Goal: Task Accomplishment & Management: Use online tool/utility

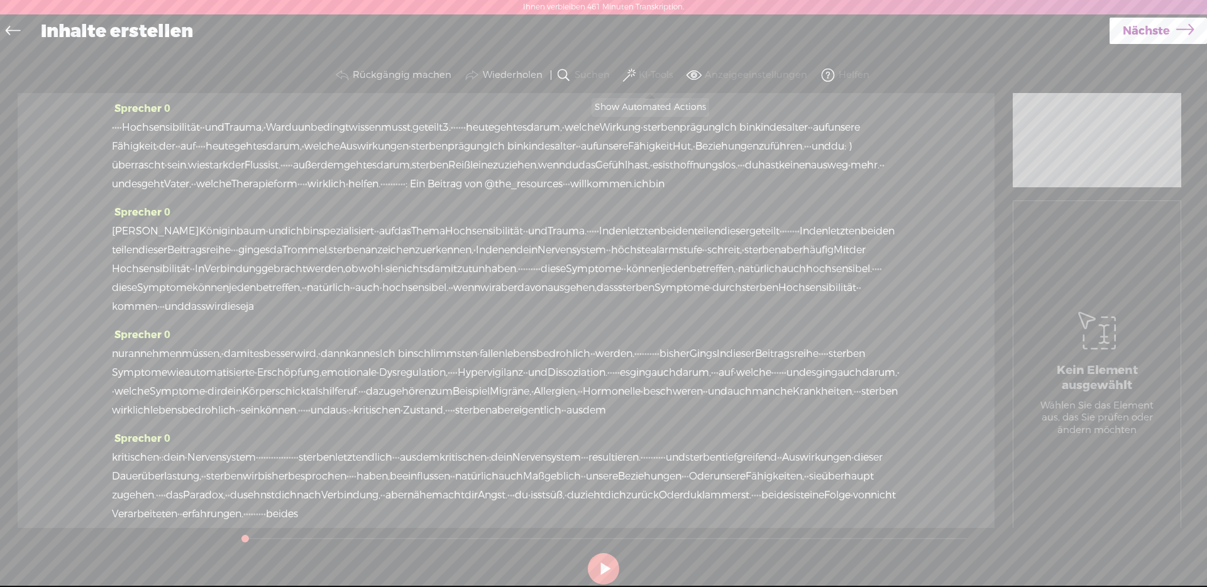
click at [651, 71] on font "KI-Tools" at bounding box center [656, 75] width 35 height 13
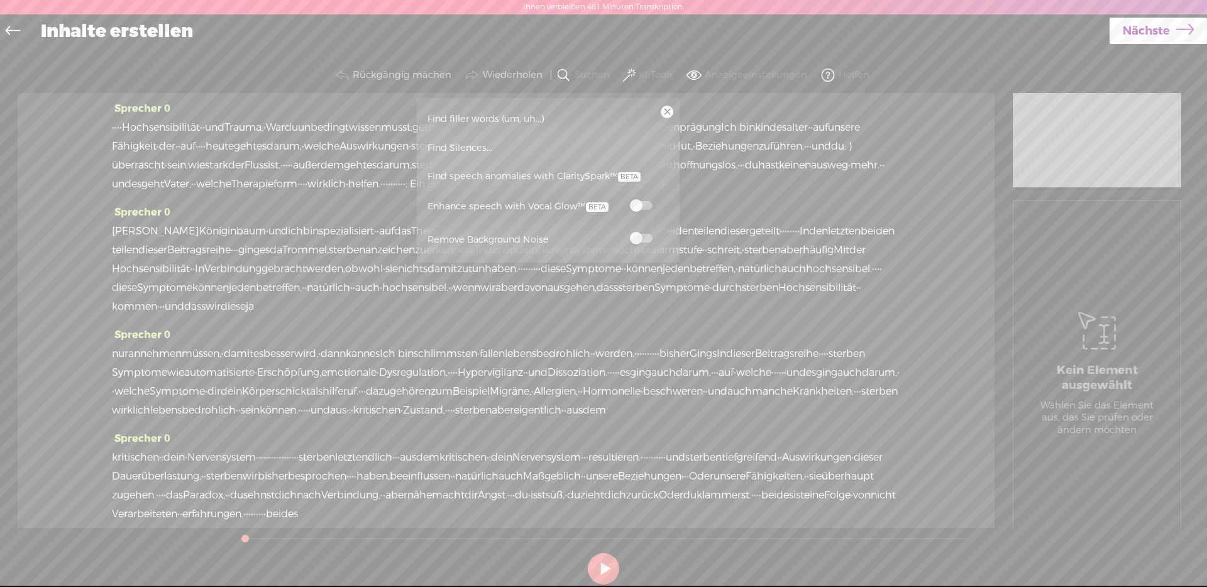
drag, startPoint x: 644, startPoint y: 201, endPoint x: 646, endPoint y: 218, distance: 17.0
click at [644, 200] on label at bounding box center [641, 205] width 55 height 16
click at [654, 234] on label at bounding box center [641, 238] width 55 height 16
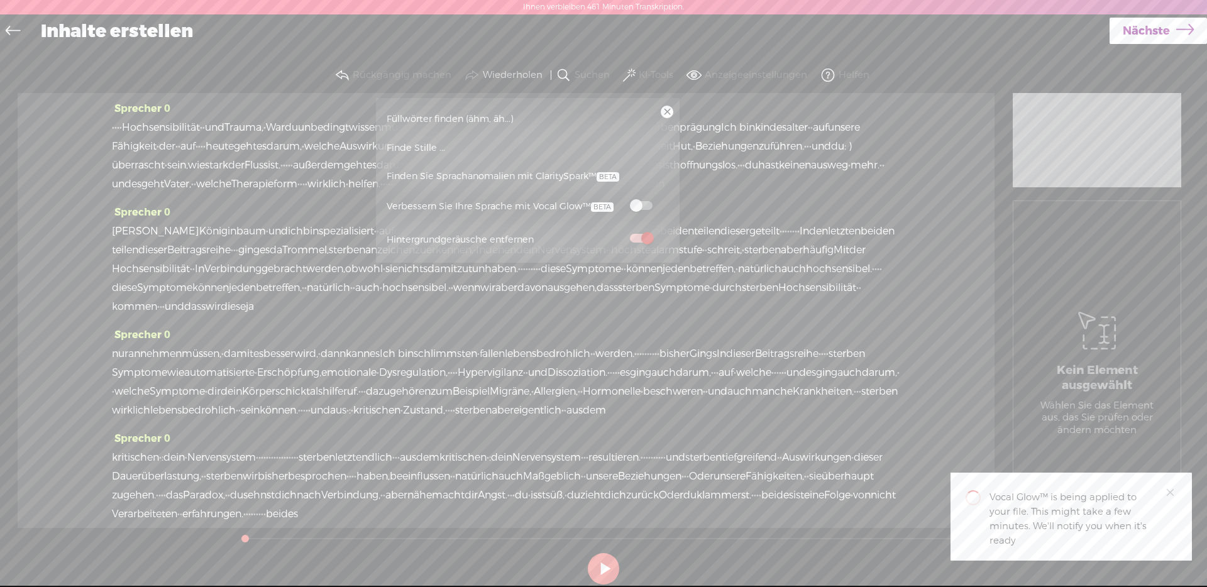
scroll to position [3, 0]
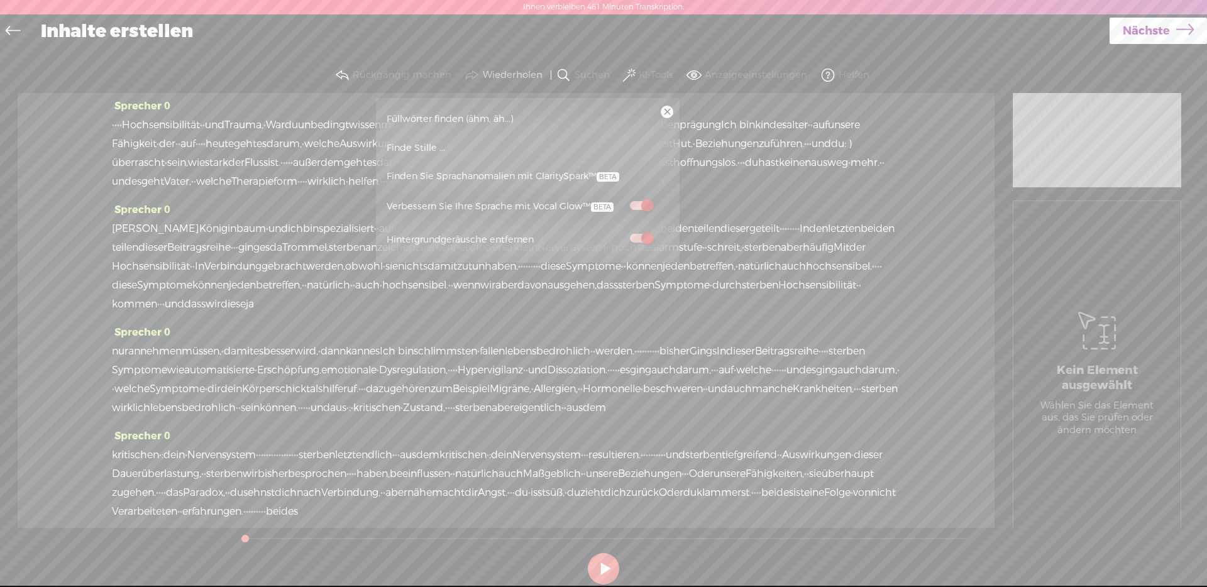
click at [415, 150] on font "Finde Stille ..." at bounding box center [416, 148] width 58 height 12
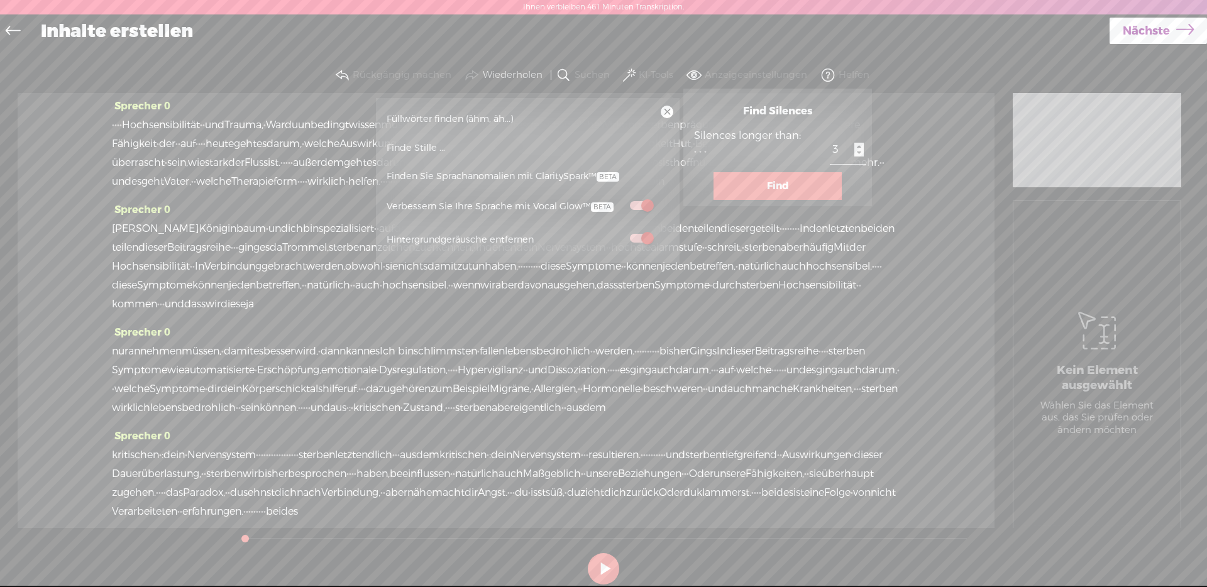
click at [726, 181] on button "Find" at bounding box center [777, 186] width 128 height 28
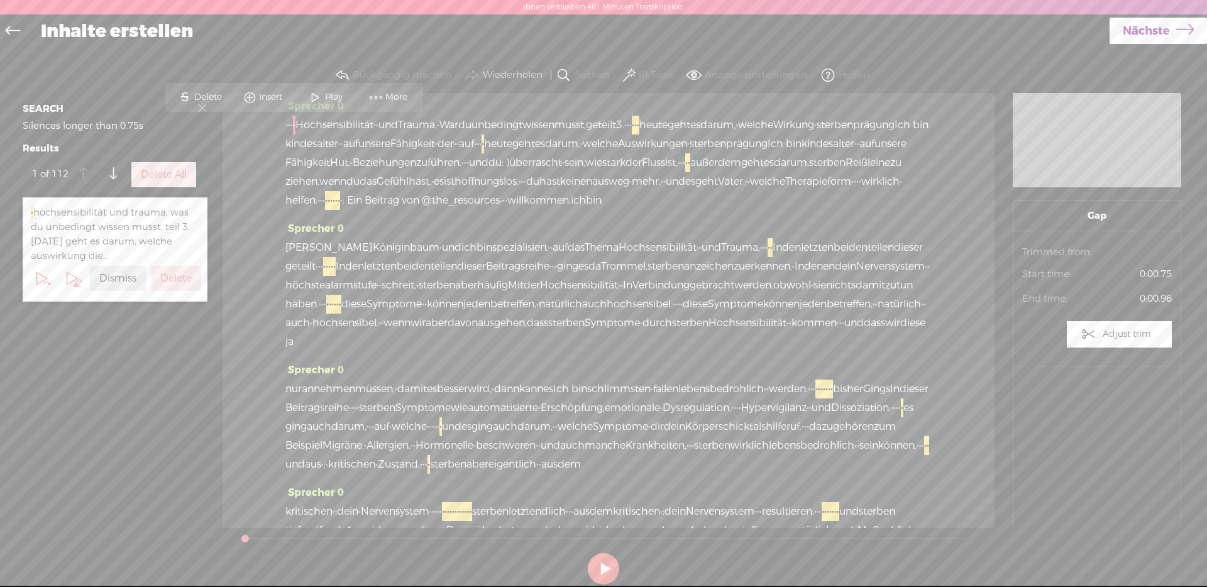
scroll to position [0, 0]
click at [156, 179] on label "Delete All" at bounding box center [164, 174] width 46 height 13
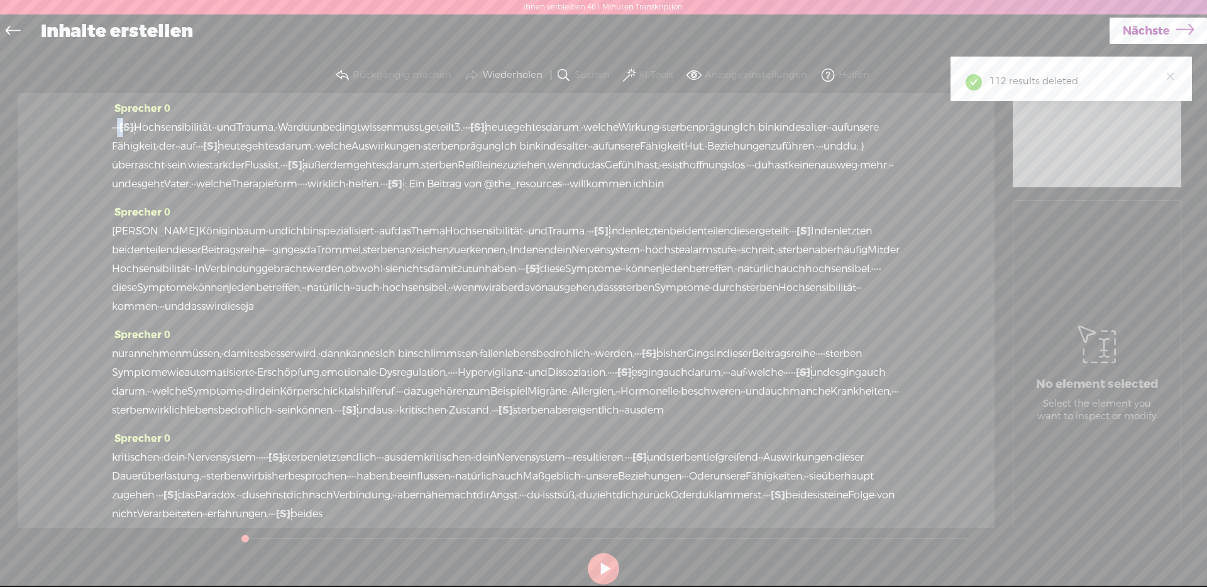
drag, startPoint x: 121, startPoint y: 132, endPoint x: 100, endPoint y: 132, distance: 21.4
click at [101, 132] on div "Sprecher 0 · · · [S] · Hochsensibilität · · und [GEOGRAPHIC_DATA], · War du unb…" at bounding box center [506, 310] width 977 height 435
click at [57, 92] on span "Delete" at bounding box center [47, 97] width 31 height 13
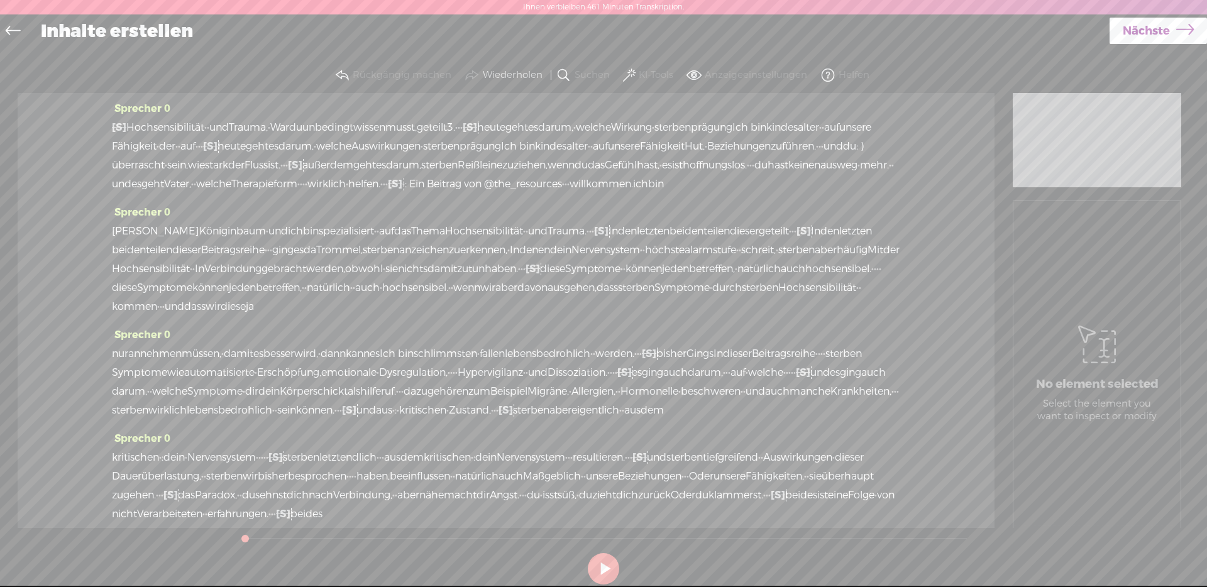
click at [141, 133] on font "Hochsensibilität" at bounding box center [165, 127] width 78 height 13
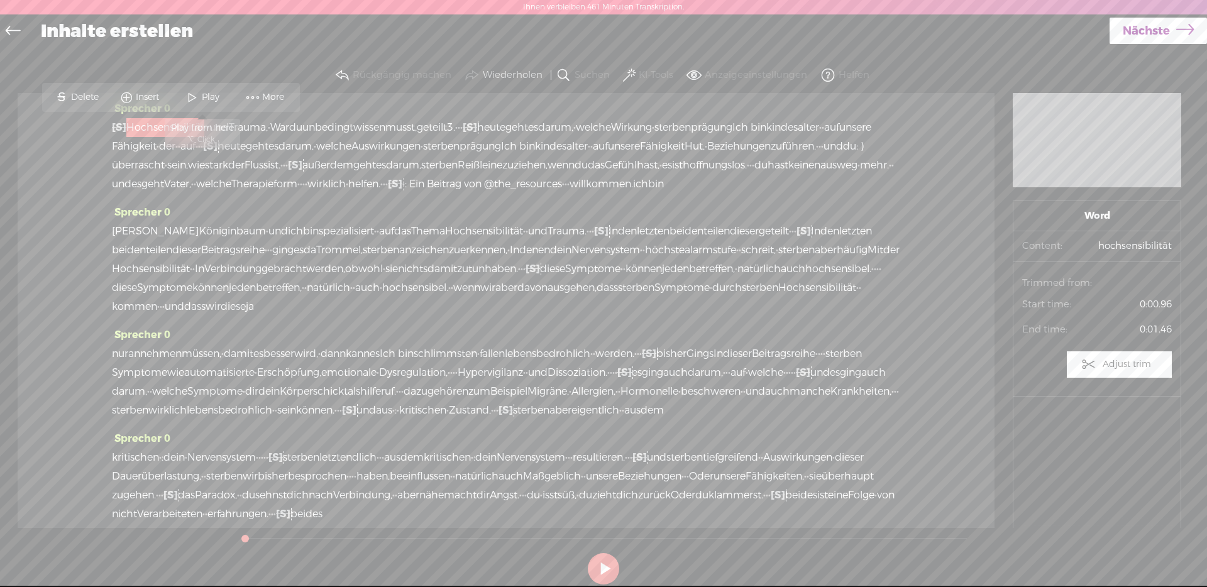
click at [215, 90] on span "Play" at bounding box center [202, 97] width 63 height 23
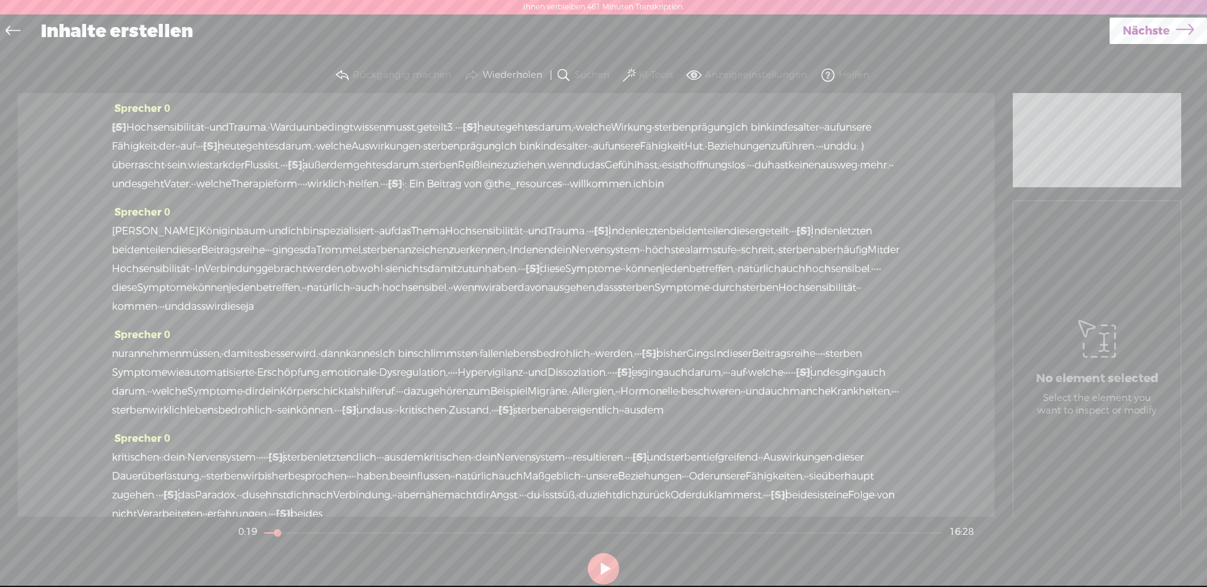
drag, startPoint x: 248, startPoint y: 146, endPoint x: 488, endPoint y: 127, distance: 240.9
click at [489, 127] on div "[S] · · · · Hochsensibilität · · und [GEOGRAPHIC_DATA], · War du unbedingt wiss…" at bounding box center [506, 155] width 788 height 75
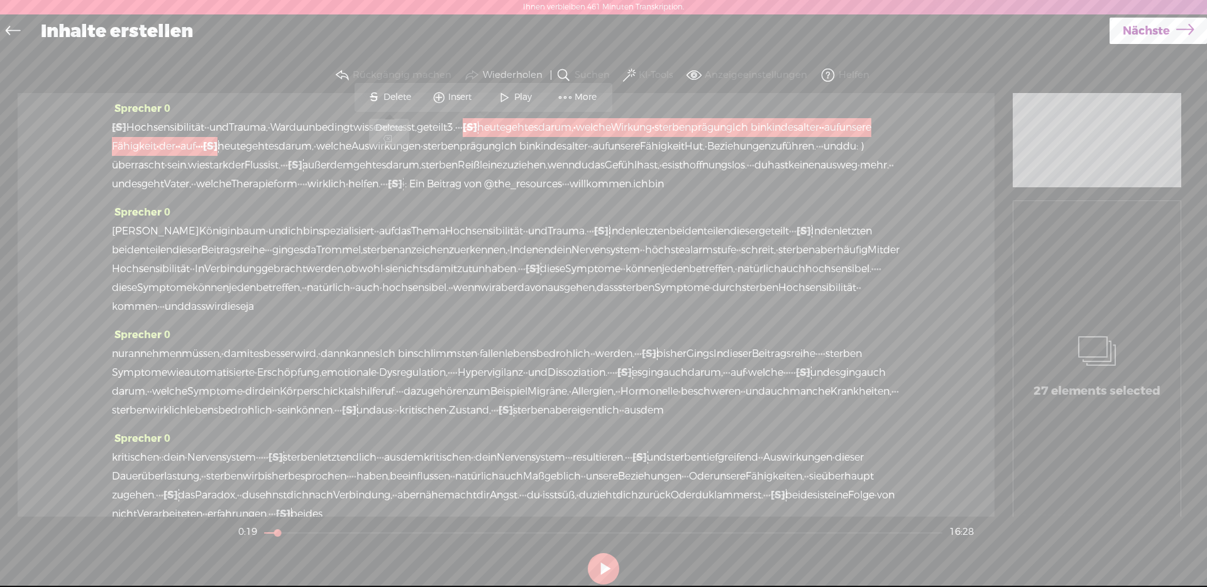
click at [399, 95] on span "Delete" at bounding box center [398, 97] width 31 height 13
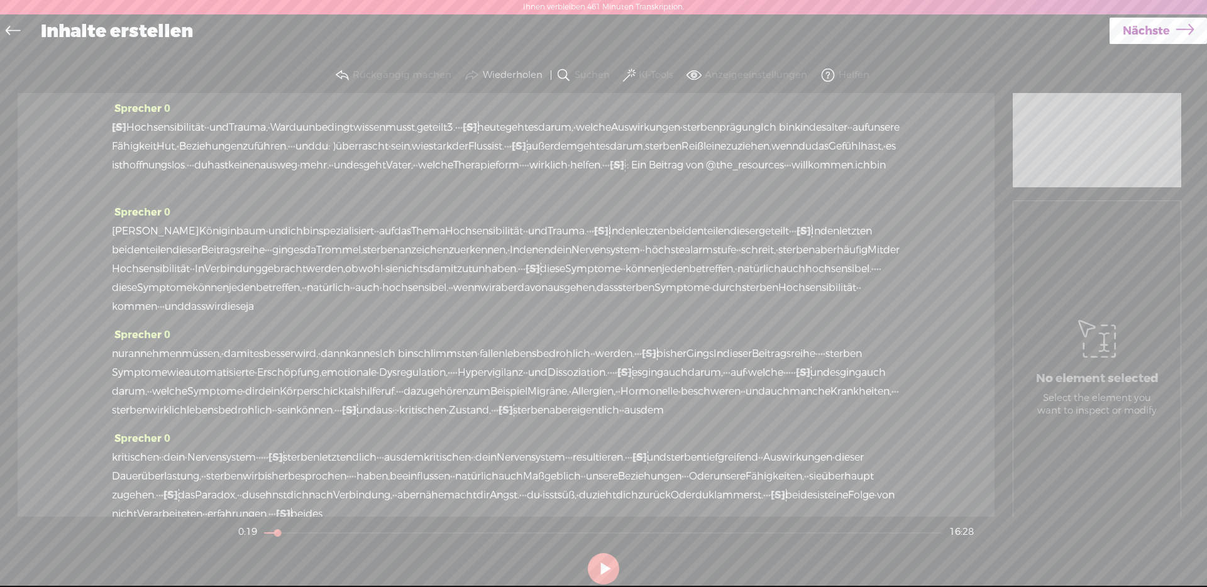
drag, startPoint x: 434, startPoint y: 129, endPoint x: 446, endPoint y: 124, distance: 13.0
click at [433, 129] on font "geteilt" at bounding box center [432, 127] width 30 height 13
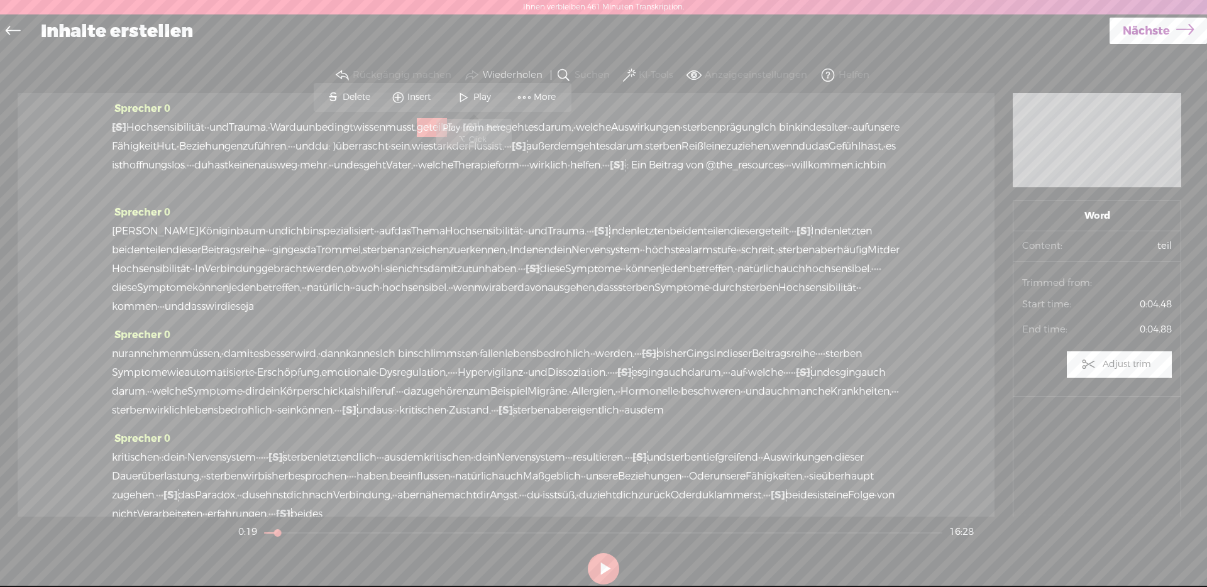
click at [475, 104] on span "Play" at bounding box center [474, 97] width 63 height 23
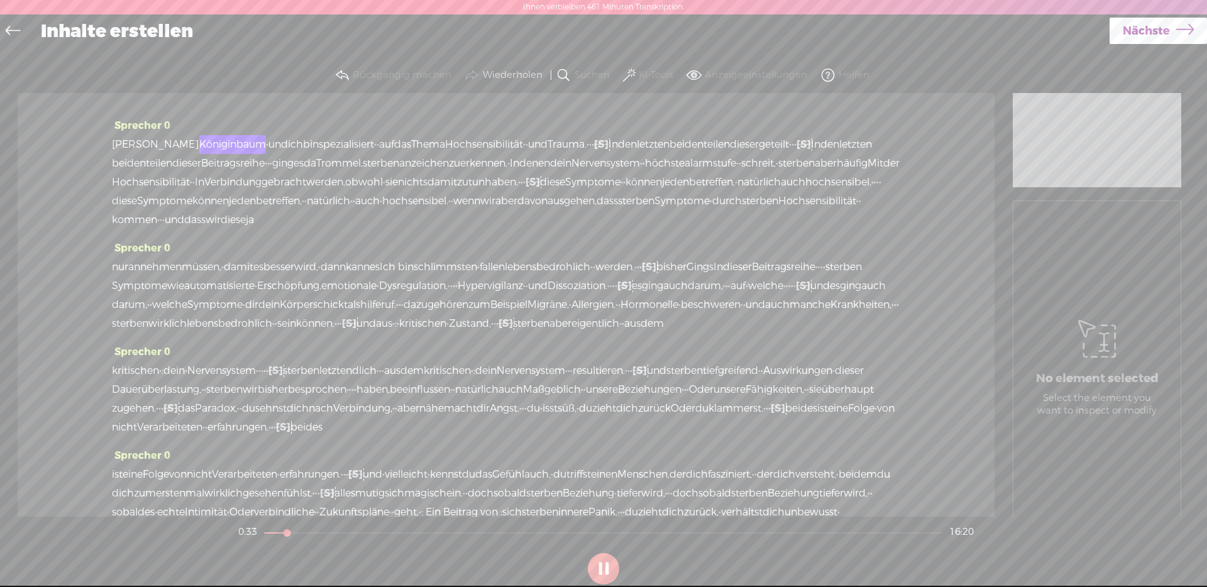
scroll to position [111, 0]
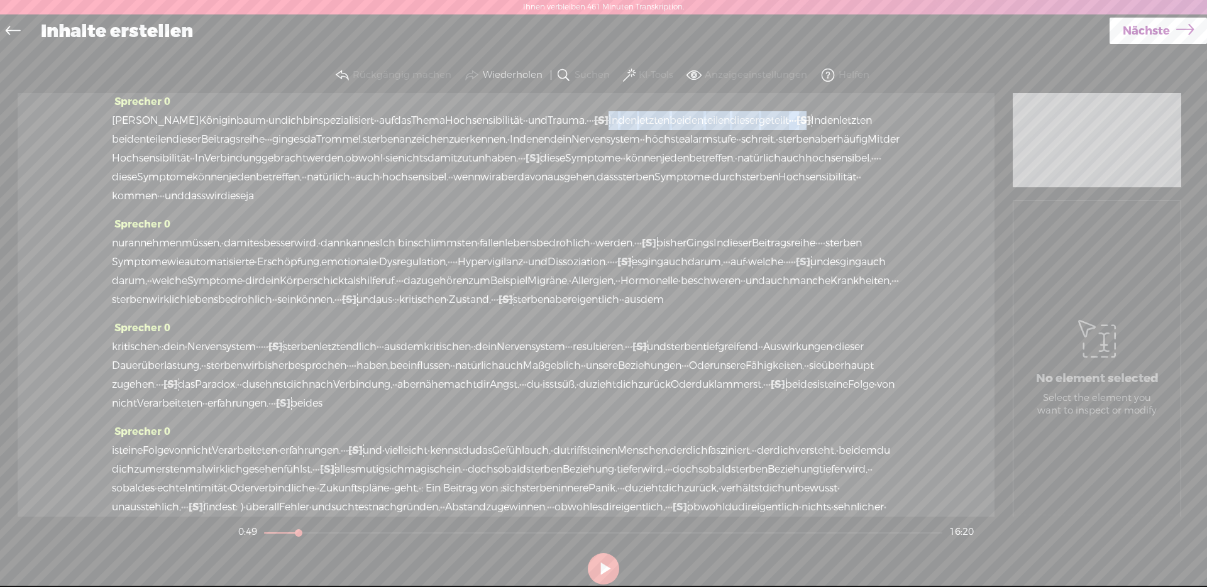
drag, startPoint x: 765, startPoint y: 118, endPoint x: 555, endPoint y: 124, distance: 210.1
click at [555, 124] on div "[PERSON_NAME] [GEOGRAPHIC_DATA] · und ich bin spezialisiert · · auf das Thema H…" at bounding box center [506, 158] width 788 height 94
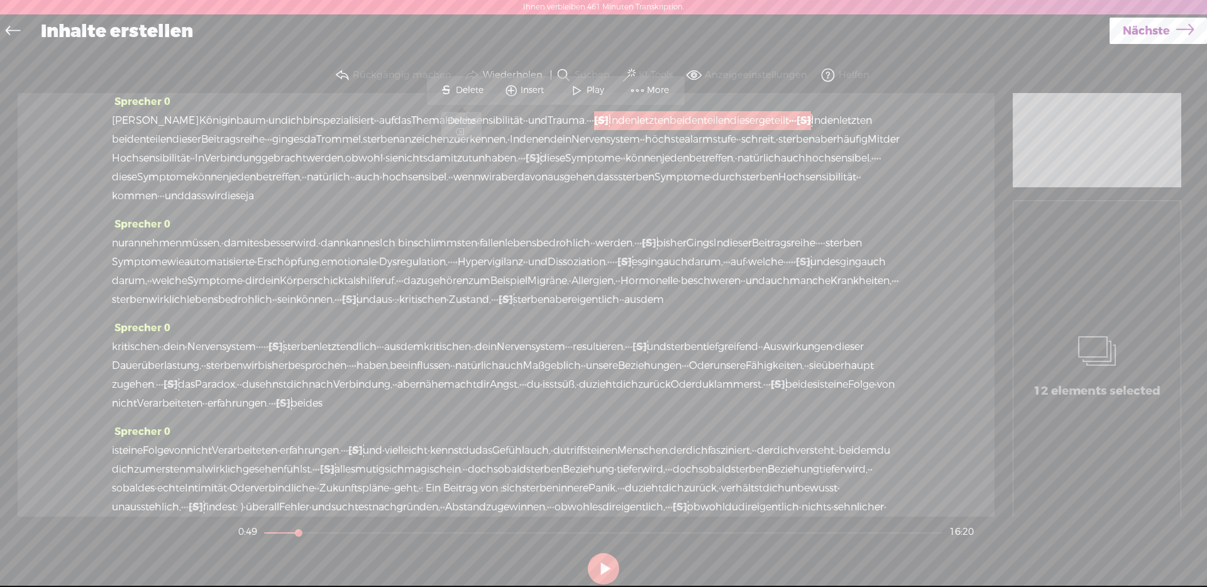
click at [477, 89] on span "Delete" at bounding box center [471, 90] width 31 height 13
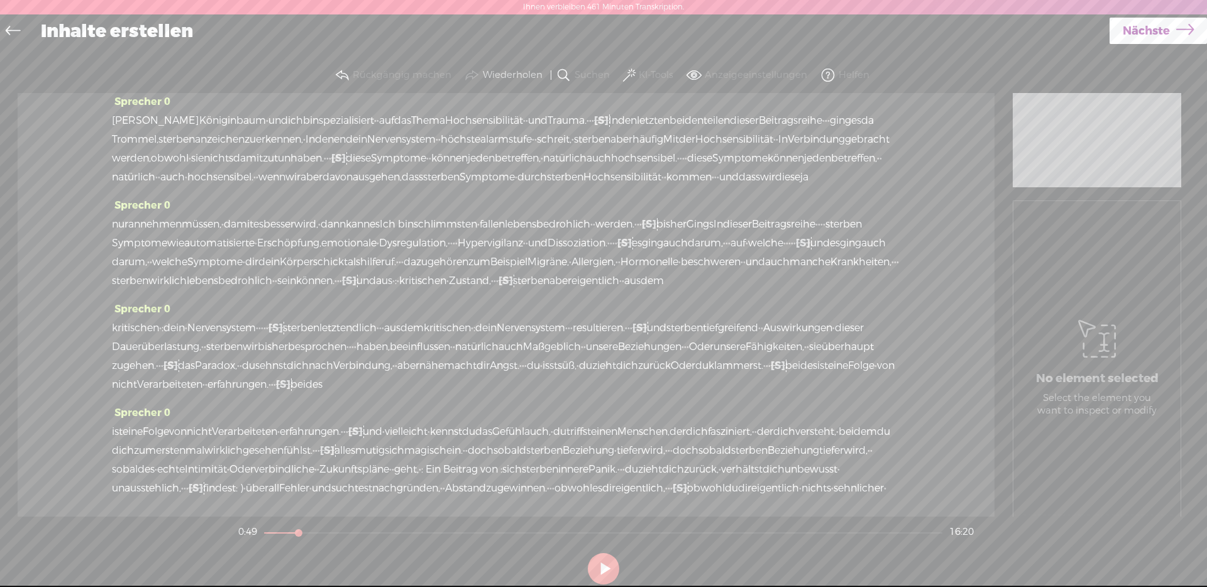
click at [470, 114] on font "Hochsensibilität" at bounding box center [484, 120] width 78 height 13
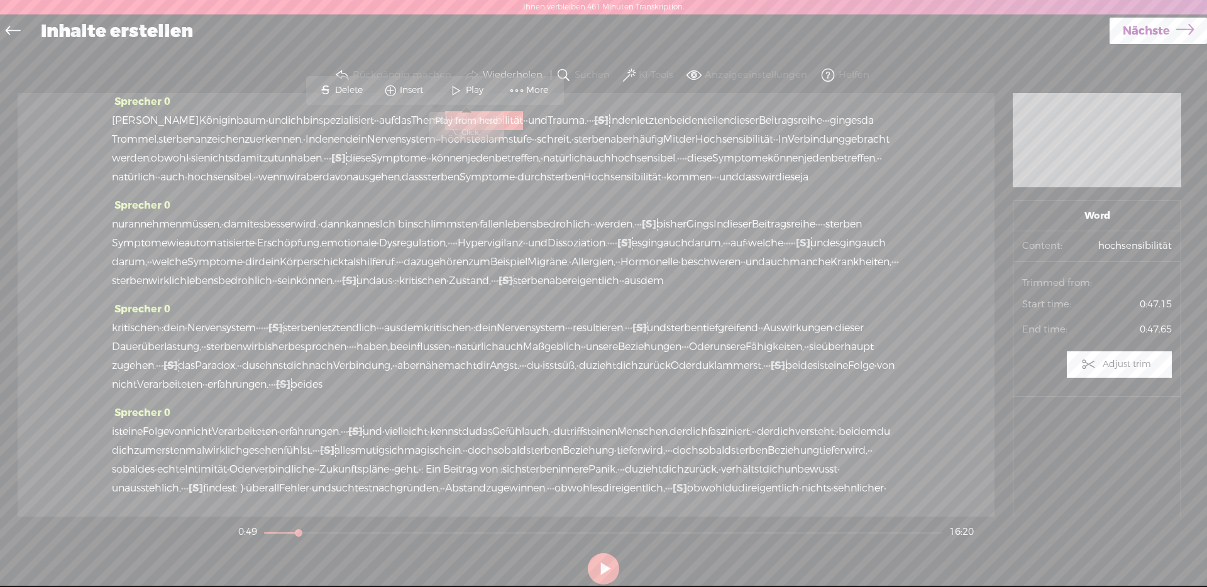
drag, startPoint x: 475, startPoint y: 84, endPoint x: 575, endPoint y: 127, distance: 108.1
click at [475, 85] on span "Play" at bounding box center [476, 90] width 21 height 13
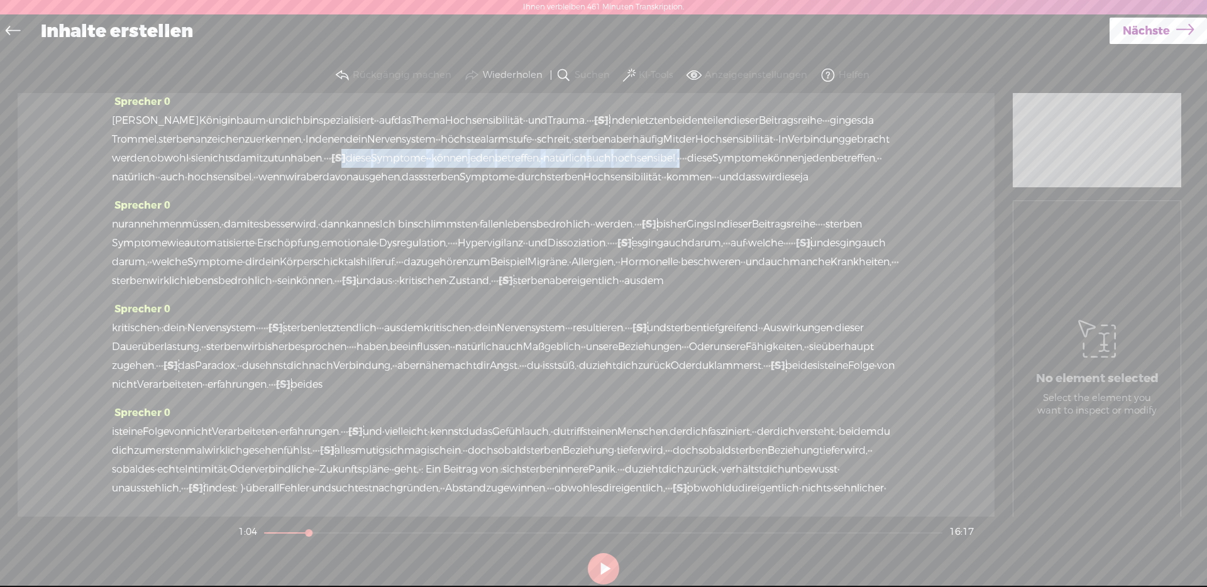
drag, startPoint x: 691, startPoint y: 163, endPoint x: 338, endPoint y: 160, distance: 353.3
click at [338, 160] on div "[PERSON_NAME] [GEOGRAPHIC_DATA] · und ich bin spezialisiert · · auf das Thema H…" at bounding box center [506, 148] width 788 height 75
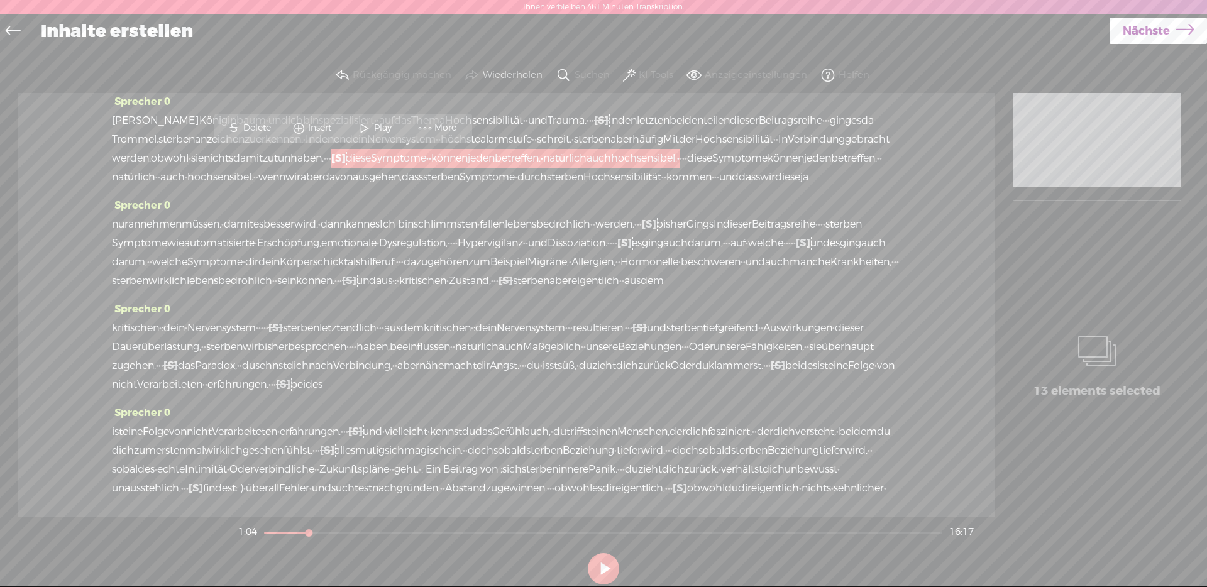
click at [262, 131] on span "Delete" at bounding box center [258, 128] width 31 height 13
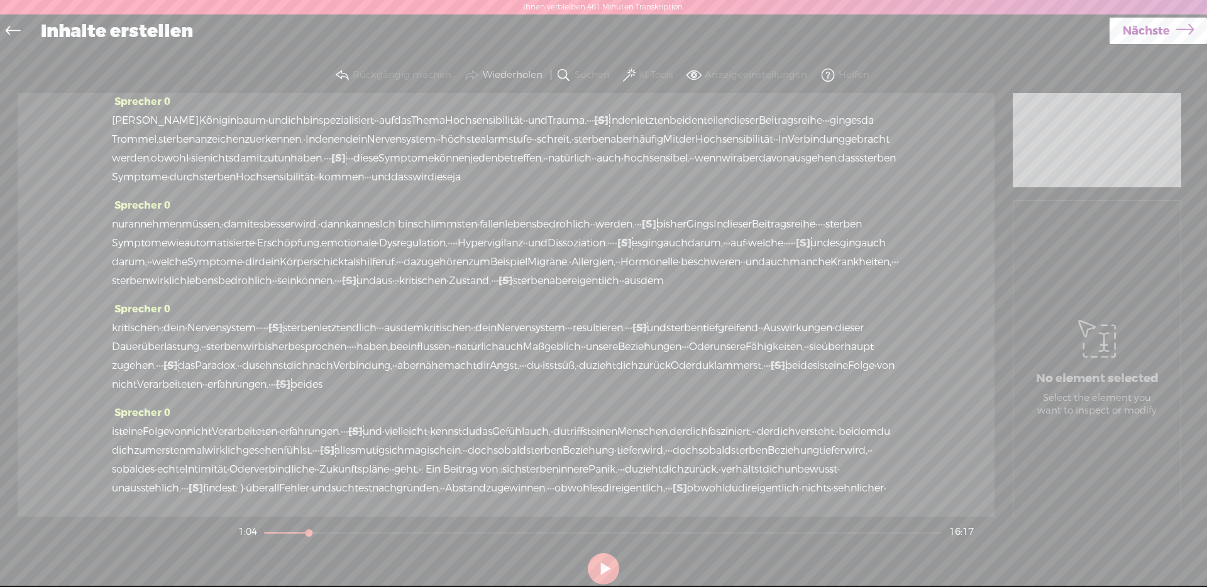
click at [268, 158] on font "zu" at bounding box center [268, 158] width 11 height 13
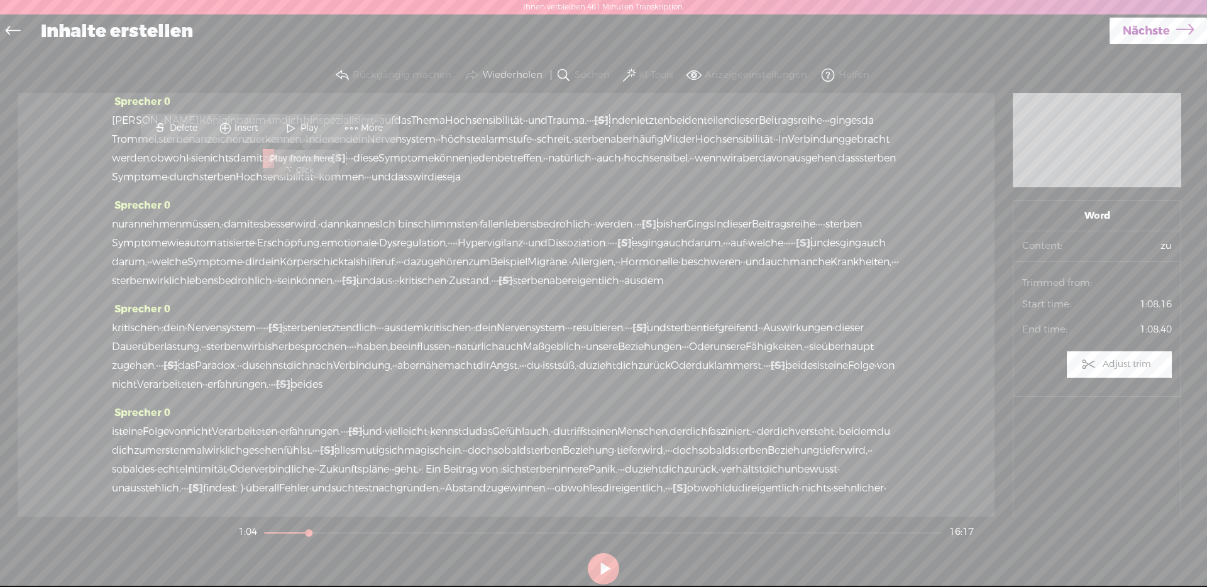
drag, startPoint x: 297, startPoint y: 134, endPoint x: 436, endPoint y: 131, distance: 139.0
click at [297, 133] on span at bounding box center [291, 128] width 19 height 23
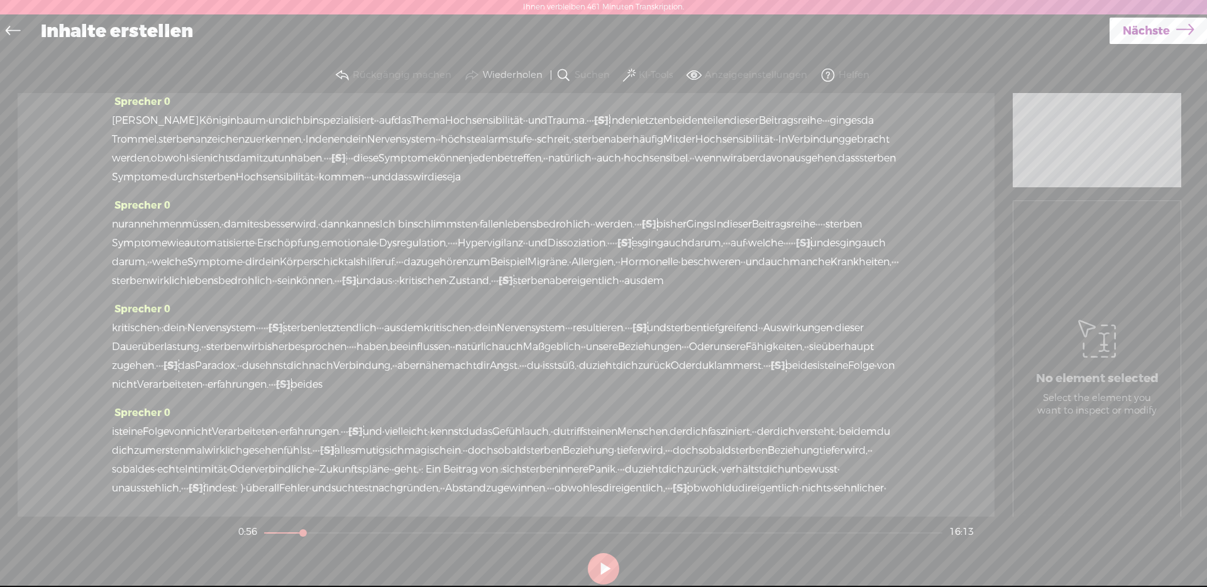
drag, startPoint x: 357, startPoint y: 157, endPoint x: 348, endPoint y: 157, distance: 8.8
click at [348, 158] on div "[PERSON_NAME] [GEOGRAPHIC_DATA] · und ich bin spezialisiert · · auf das Thema H…" at bounding box center [506, 148] width 788 height 75
click at [243, 120] on span "S Delete" at bounding box center [249, 128] width 63 height 23
click at [301, 160] on font "haben." at bounding box center [306, 158] width 33 height 13
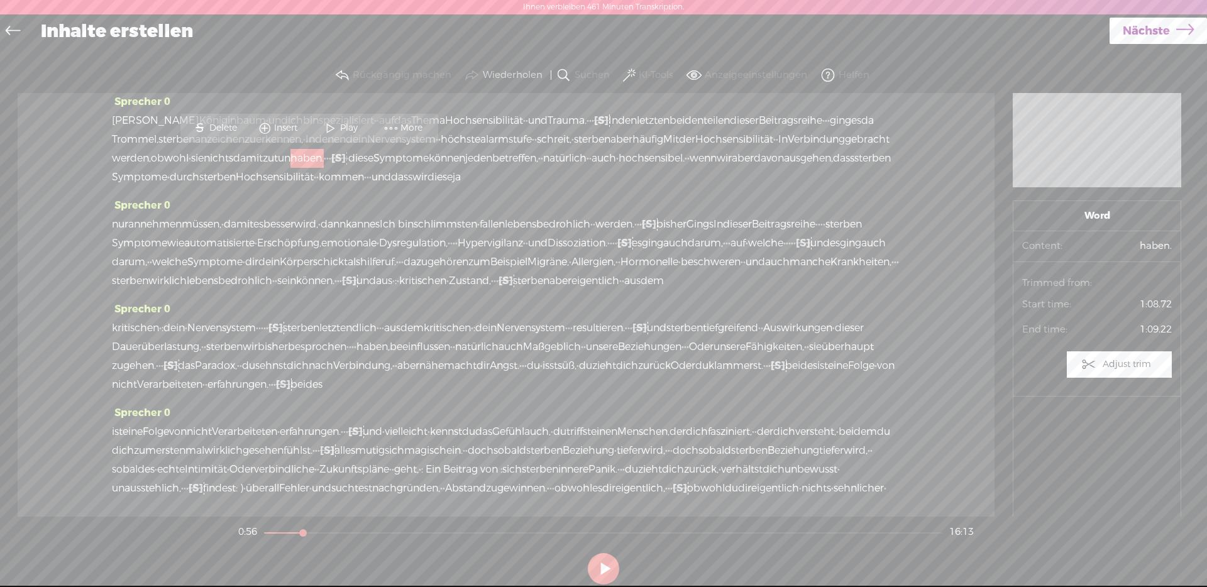
click at [336, 123] on span at bounding box center [330, 128] width 19 height 23
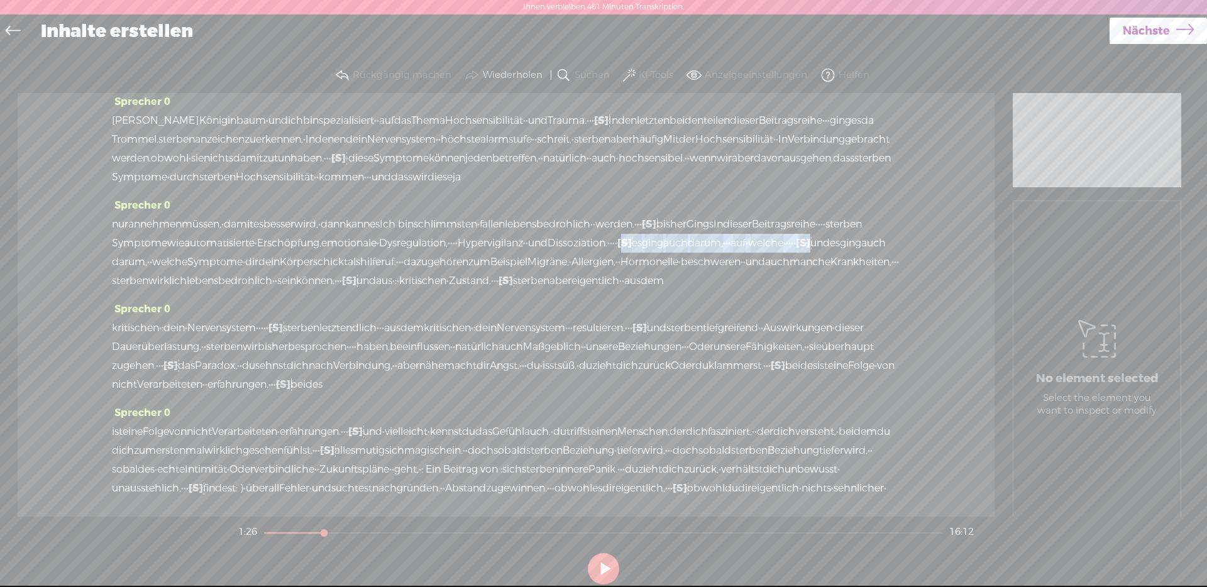
drag, startPoint x: 819, startPoint y: 243, endPoint x: 625, endPoint y: 245, distance: 193.6
click at [627, 245] on div "nur [GEOGRAPHIC_DATA] müssen, · damit es besser wird, · dann kann es Ich bin [D…" at bounding box center [506, 252] width 788 height 75
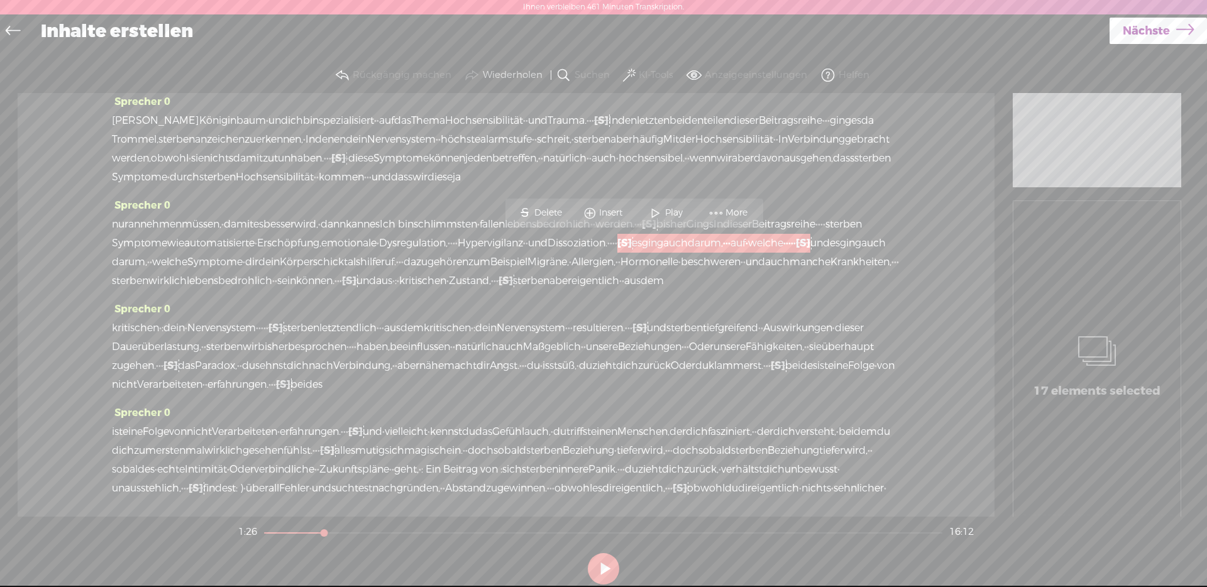
click at [537, 207] on span "Delete" at bounding box center [549, 213] width 31 height 13
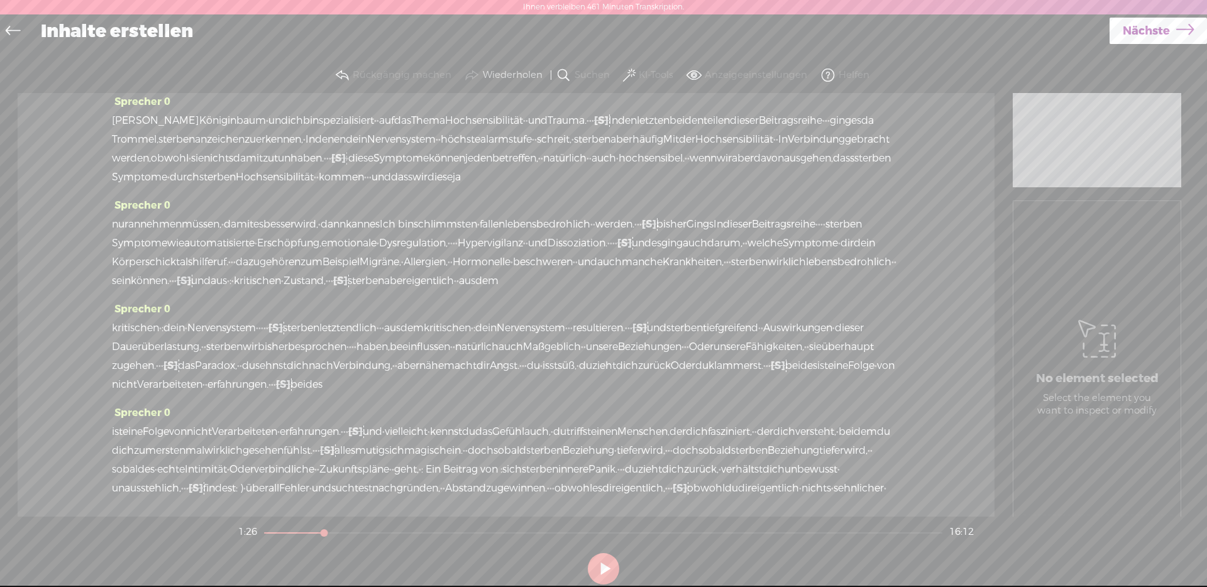
click at [578, 246] on font "Dissoziation." at bounding box center [578, 242] width 60 height 13
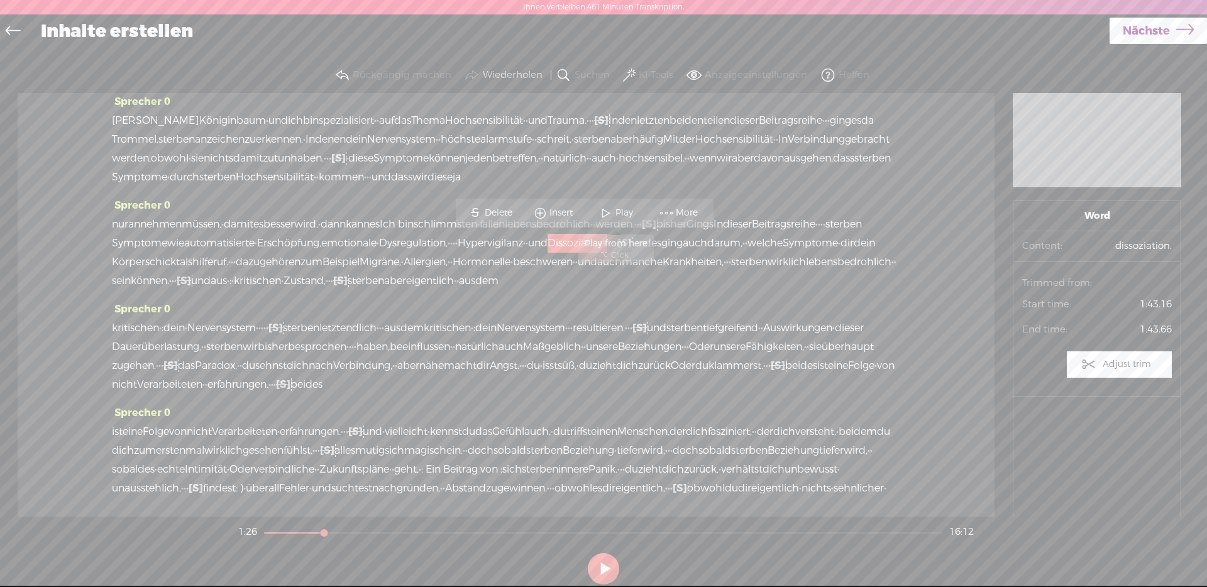
click at [619, 211] on span "Play" at bounding box center [625, 213] width 21 height 13
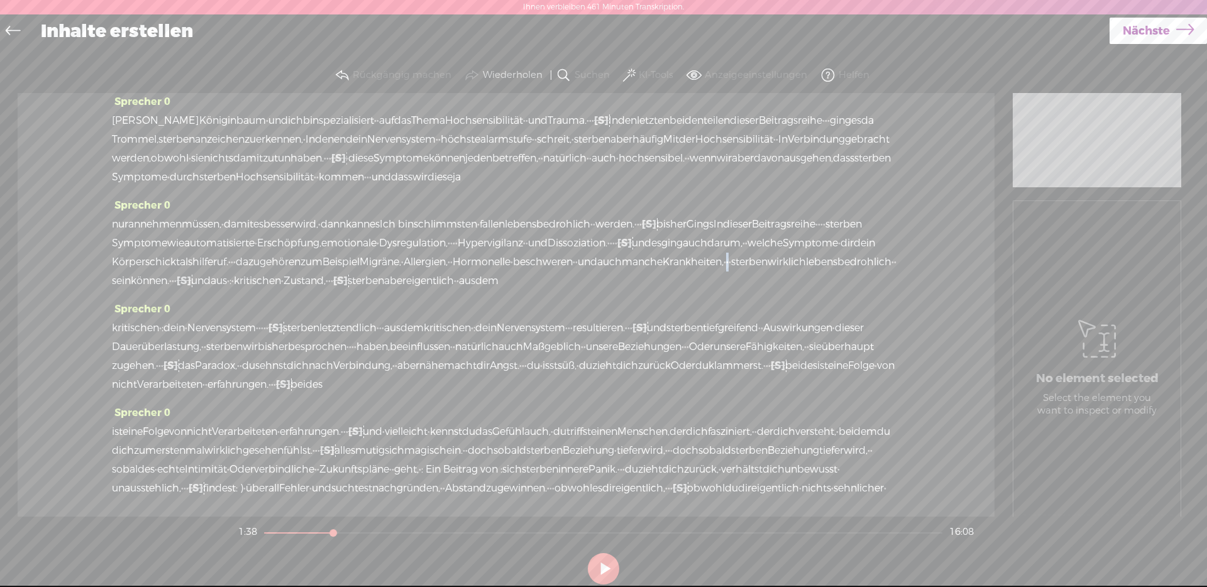
click at [737, 266] on div "nur [GEOGRAPHIC_DATA] müssen, · damit es besser wird, · dann kann es Ich bin [D…" at bounding box center [506, 252] width 788 height 75
click at [635, 238] on span "S" at bounding box center [628, 232] width 19 height 23
click at [597, 256] on font "und" at bounding box center [587, 261] width 19 height 13
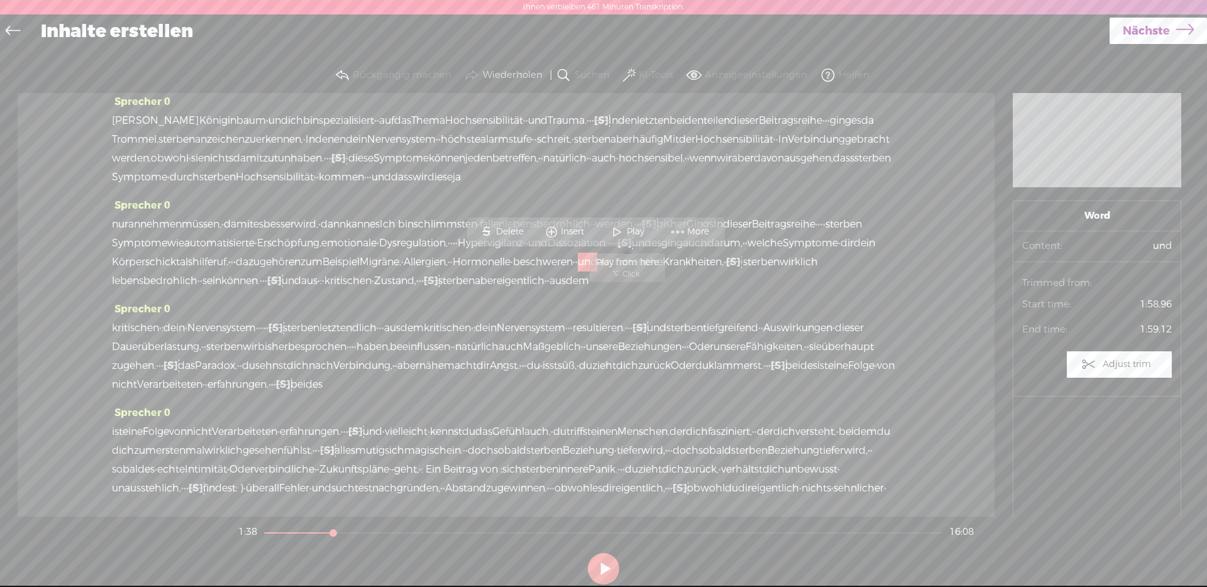
click at [634, 227] on span "Play" at bounding box center [637, 232] width 21 height 13
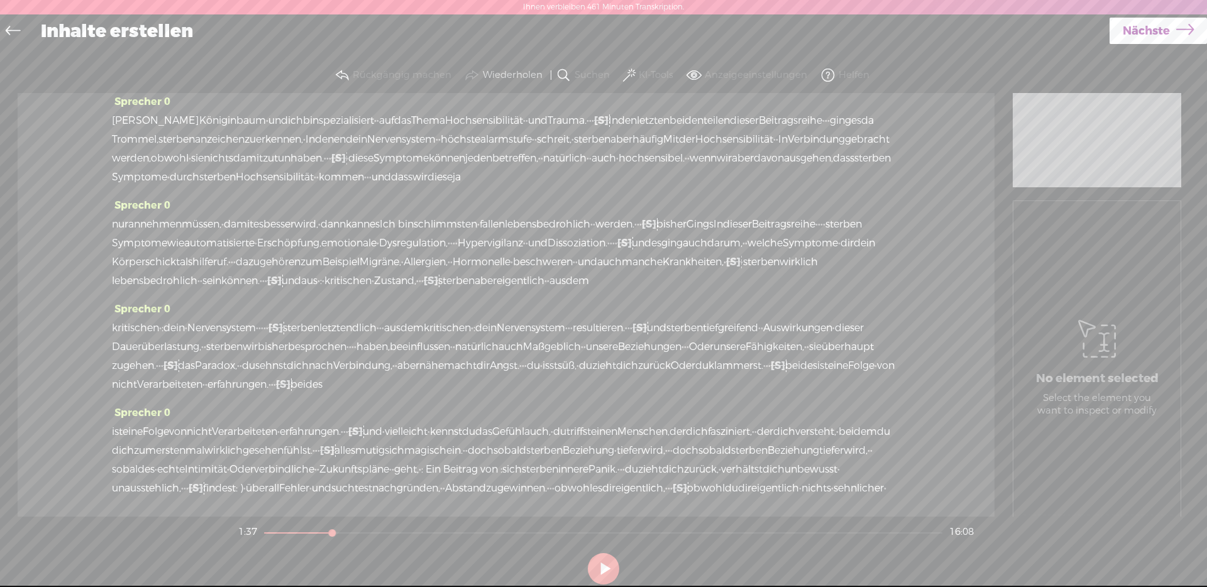
click at [269, 282] on span "[S]" at bounding box center [274, 280] width 14 height 13
click at [267, 284] on font "·" at bounding box center [266, 280] width 3 height 13
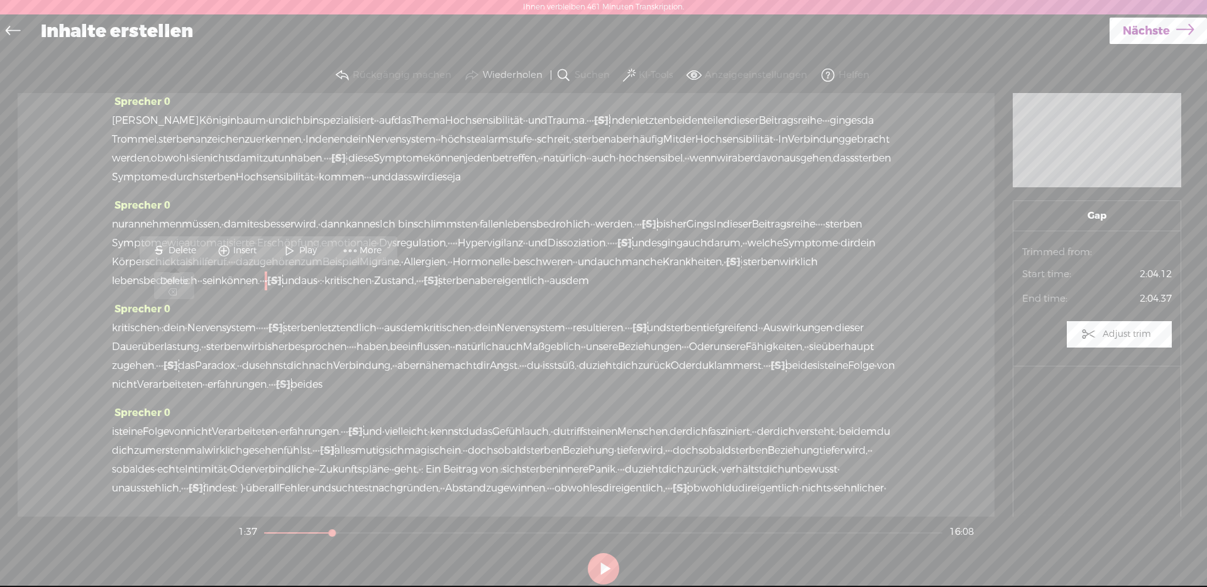
click at [174, 236] on div "S Delete Insert Play More" at bounding box center [269, 250] width 258 height 29
click at [178, 242] on span "S Delete" at bounding box center [174, 251] width 63 height 23
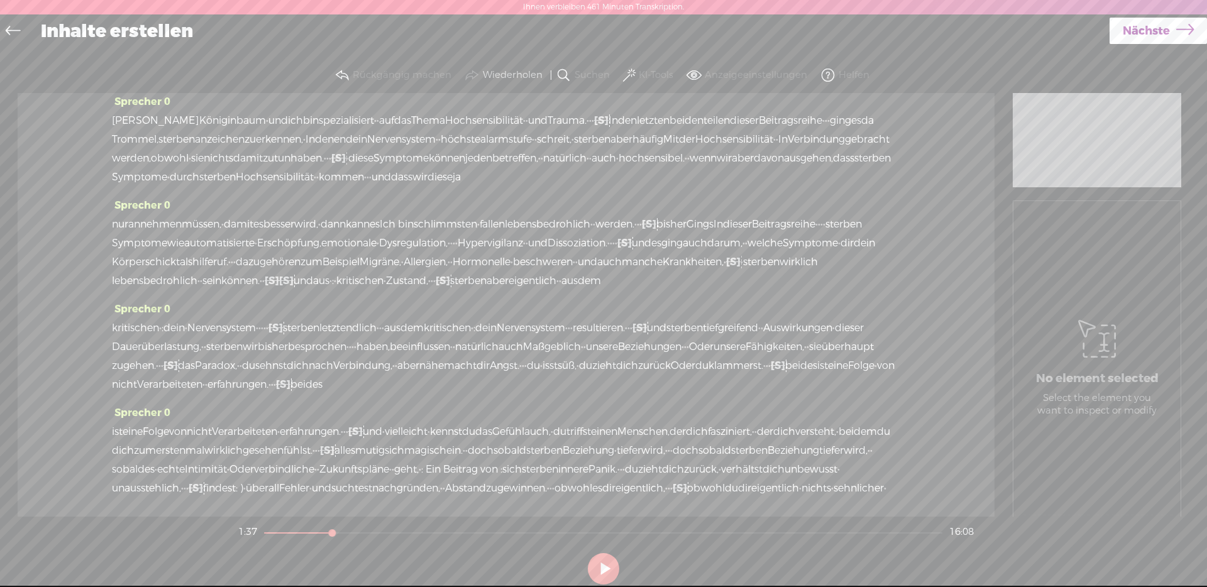
click at [198, 270] on span "hilferuf." at bounding box center [210, 262] width 36 height 19
click at [197, 284] on font "·" at bounding box center [198, 280] width 3 height 13
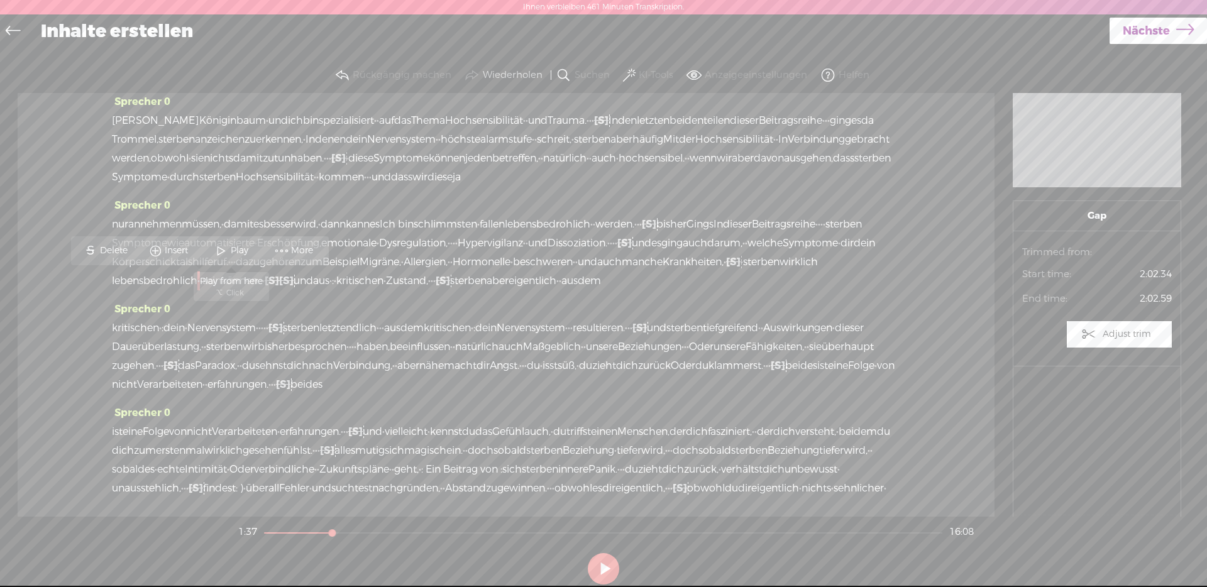
click at [243, 250] on span "Play" at bounding box center [241, 251] width 21 height 13
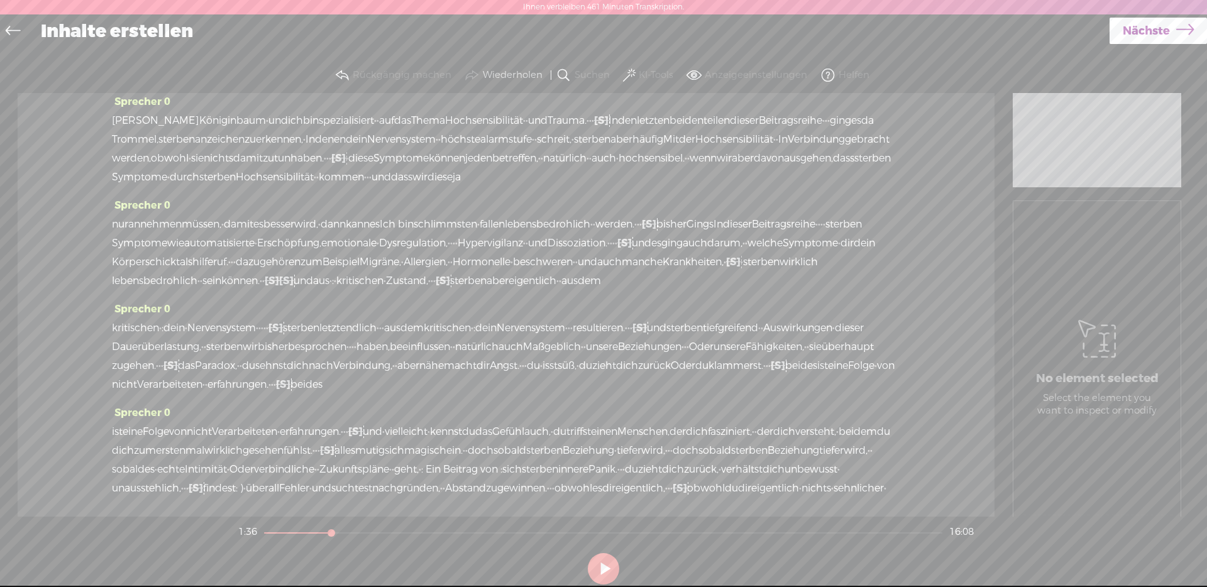
drag, startPoint x: 266, startPoint y: 281, endPoint x: 272, endPoint y: 282, distance: 6.3
click at [272, 282] on div "nur [GEOGRAPHIC_DATA] müssen, · damit es besser wird, · dann kann es Ich bin [D…" at bounding box center [506, 252] width 788 height 75
click at [265, 281] on font "·" at bounding box center [263, 280] width 3 height 13
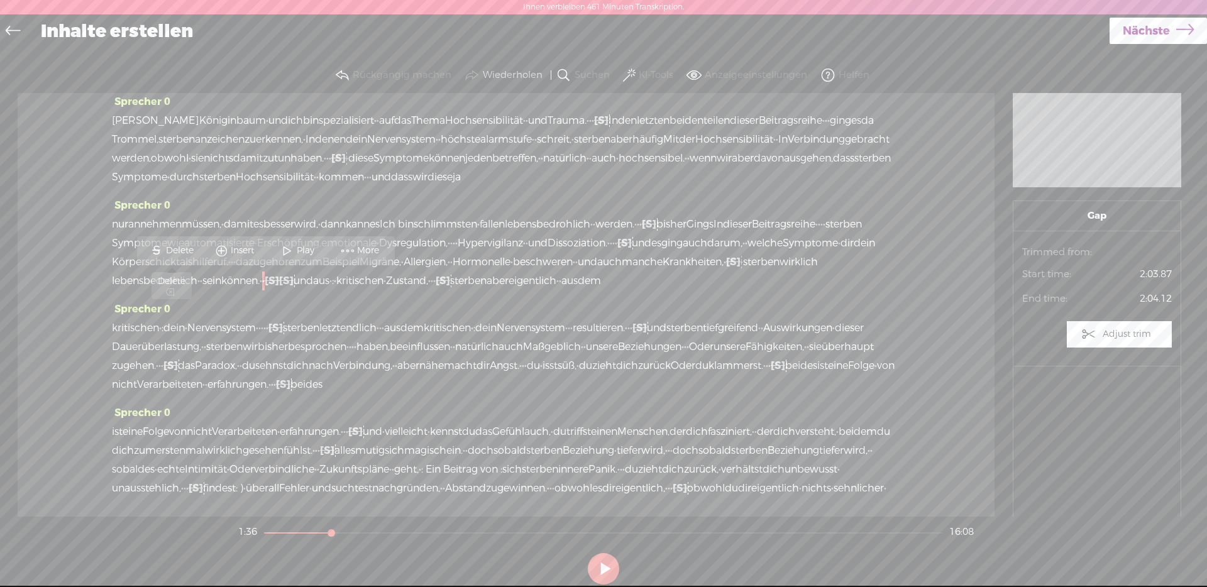
click at [188, 261] on span "S Delete" at bounding box center [171, 251] width 63 height 23
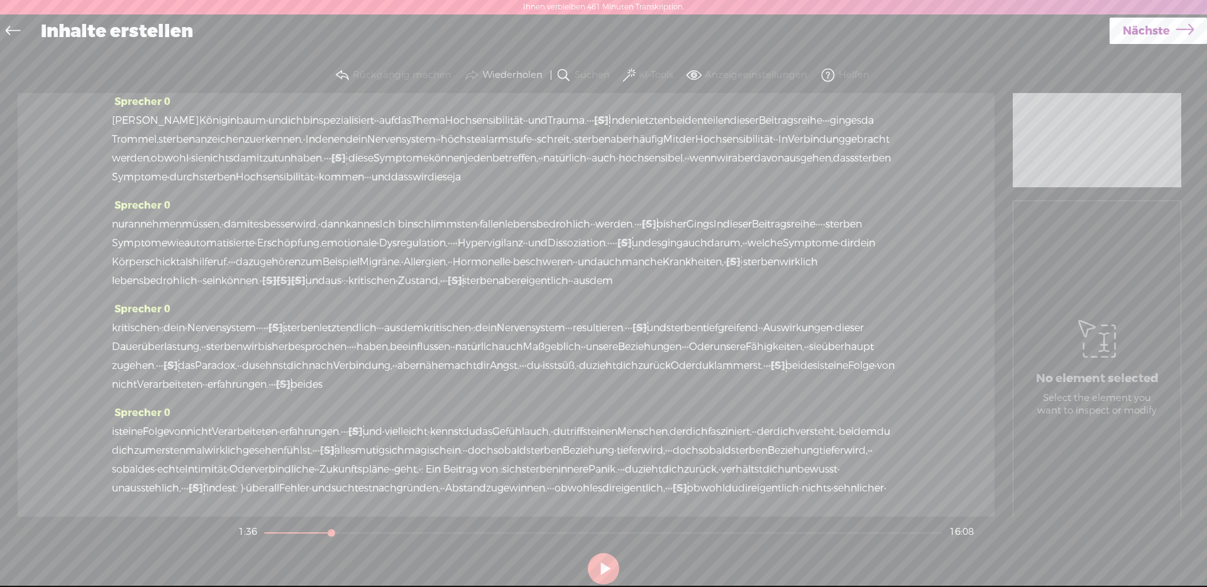
click at [291, 284] on span "[S]" at bounding box center [284, 280] width 14 height 13
click at [295, 250] on span "Restore" at bounding box center [302, 251] width 35 height 13
click at [229, 285] on font "können." at bounding box center [240, 280] width 38 height 13
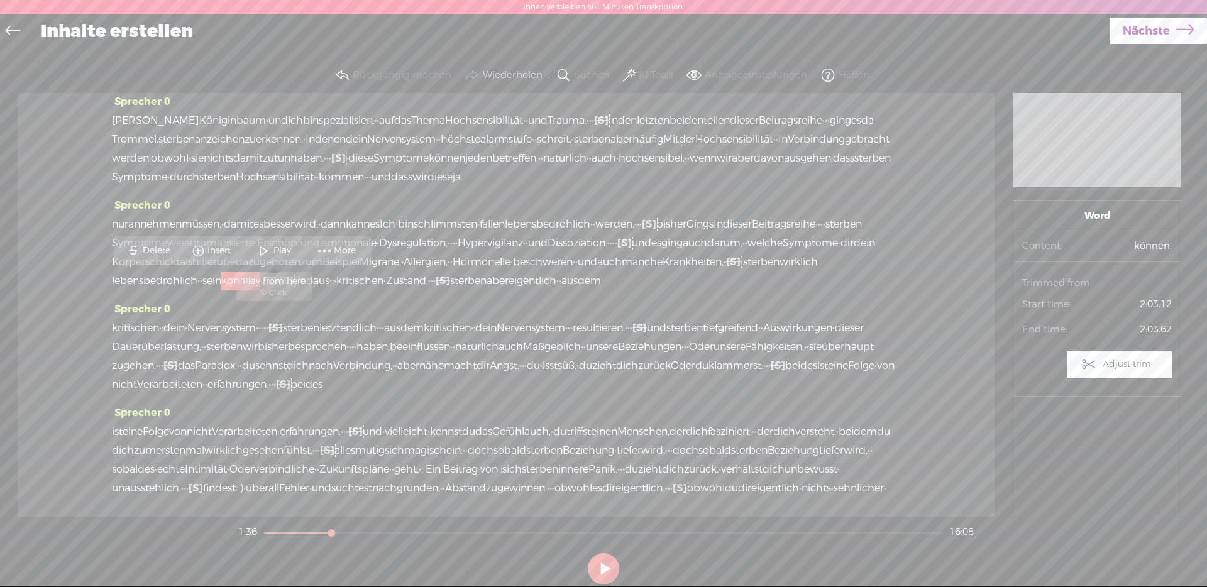
click at [263, 255] on span at bounding box center [264, 251] width 19 height 23
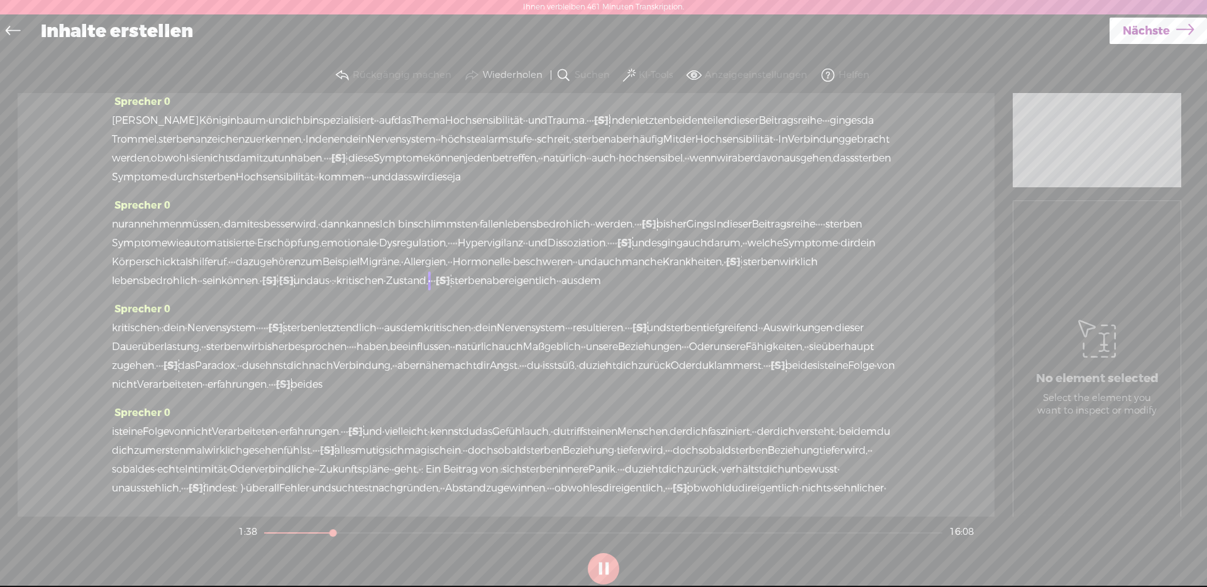
click at [279, 284] on font "·" at bounding box center [278, 280] width 3 height 13
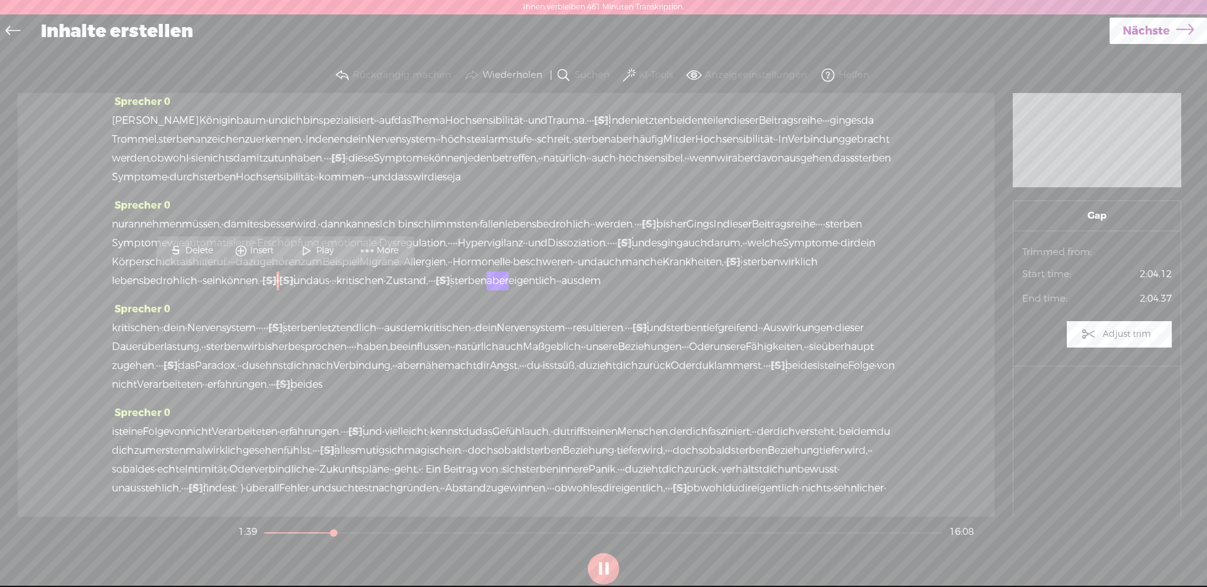
click at [218, 246] on span "S Delete" at bounding box center [191, 251] width 63 height 23
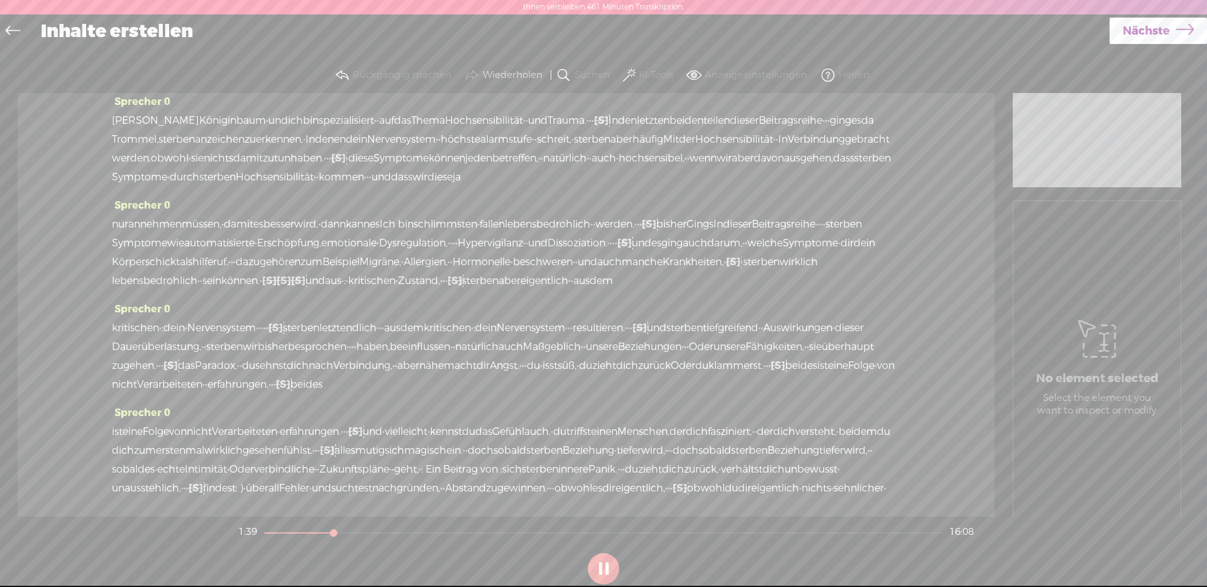
click at [234, 281] on font "können." at bounding box center [240, 280] width 38 height 13
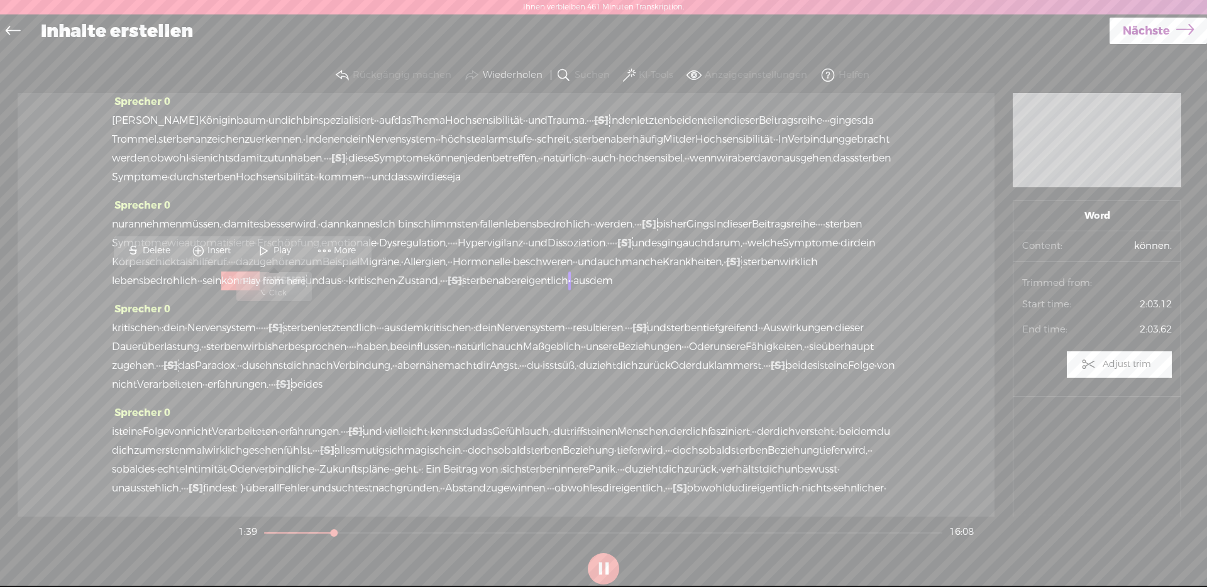
click at [273, 255] on span "Play" at bounding box center [283, 251] width 21 height 13
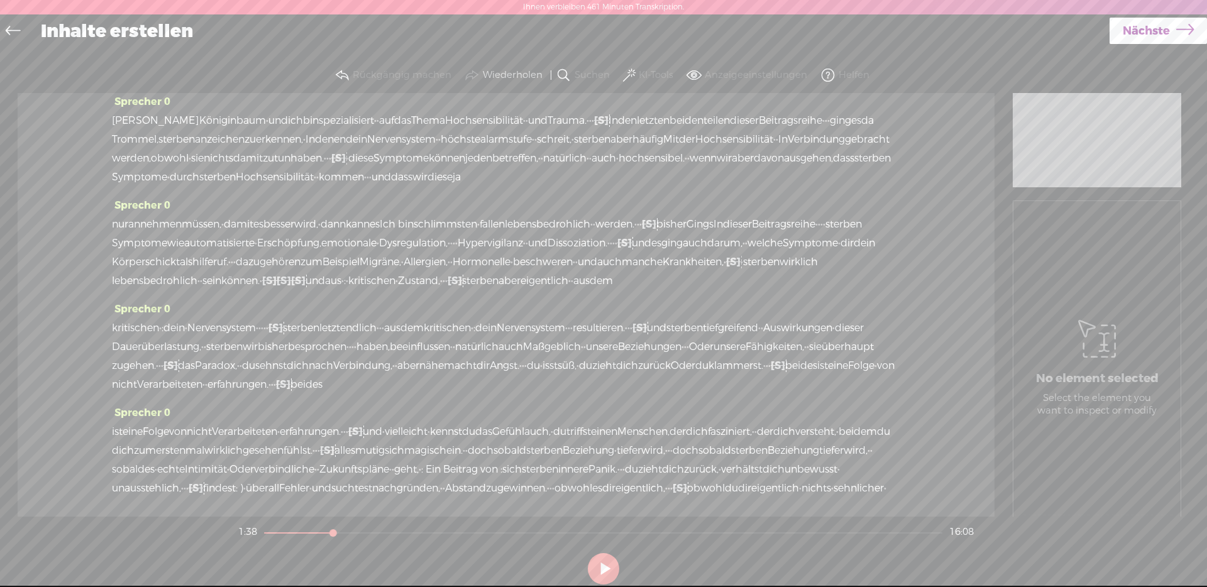
click at [277, 283] on span "[S]" at bounding box center [269, 280] width 14 height 13
click at [286, 247] on span "Restore" at bounding box center [284, 251] width 35 height 13
click at [234, 285] on font "können." at bounding box center [240, 280] width 38 height 13
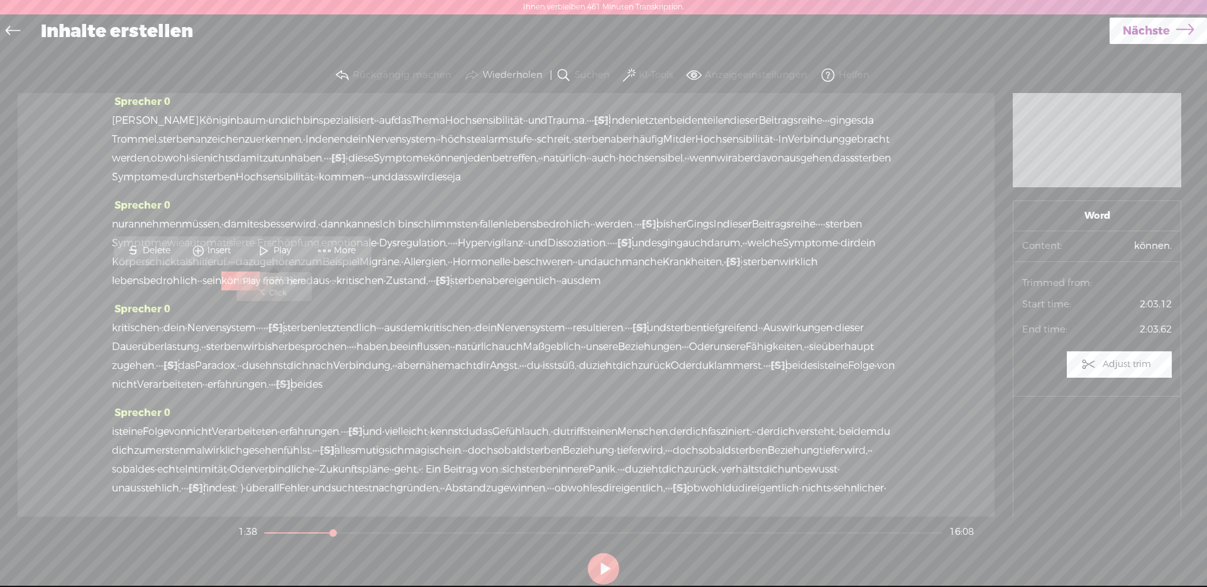
click at [281, 241] on span "Play" at bounding box center [274, 251] width 63 height 23
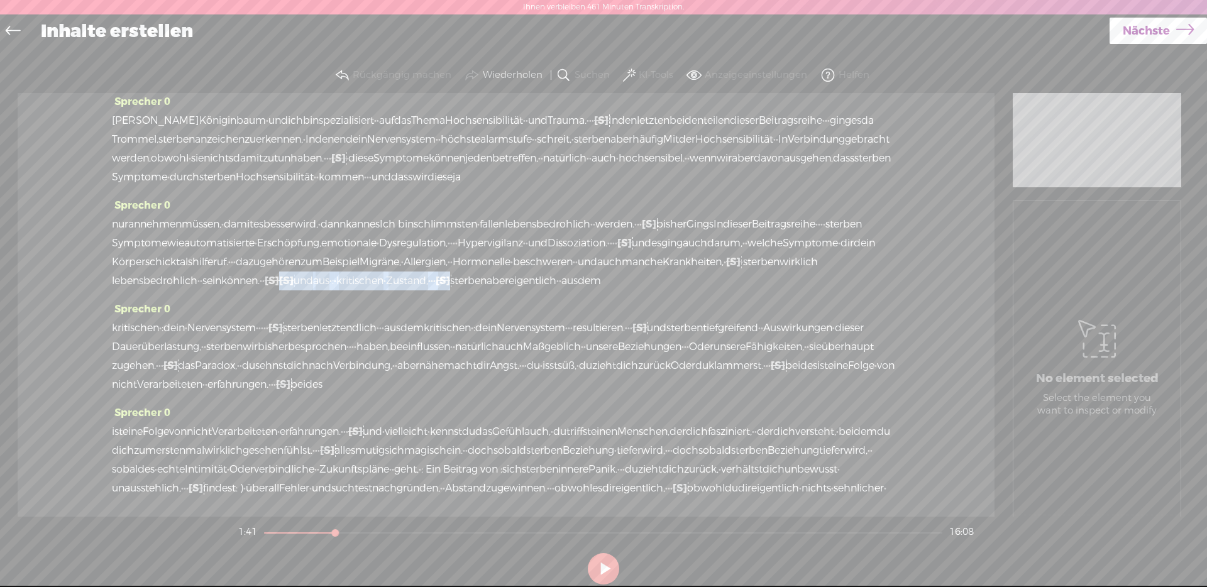
drag, startPoint x: 446, startPoint y: 282, endPoint x: 280, endPoint y: 286, distance: 166.0
click at [280, 286] on div "nur [GEOGRAPHIC_DATA] müssen, · damit es besser wird, · dann kann es Ich bin [D…" at bounding box center [506, 252] width 788 height 75
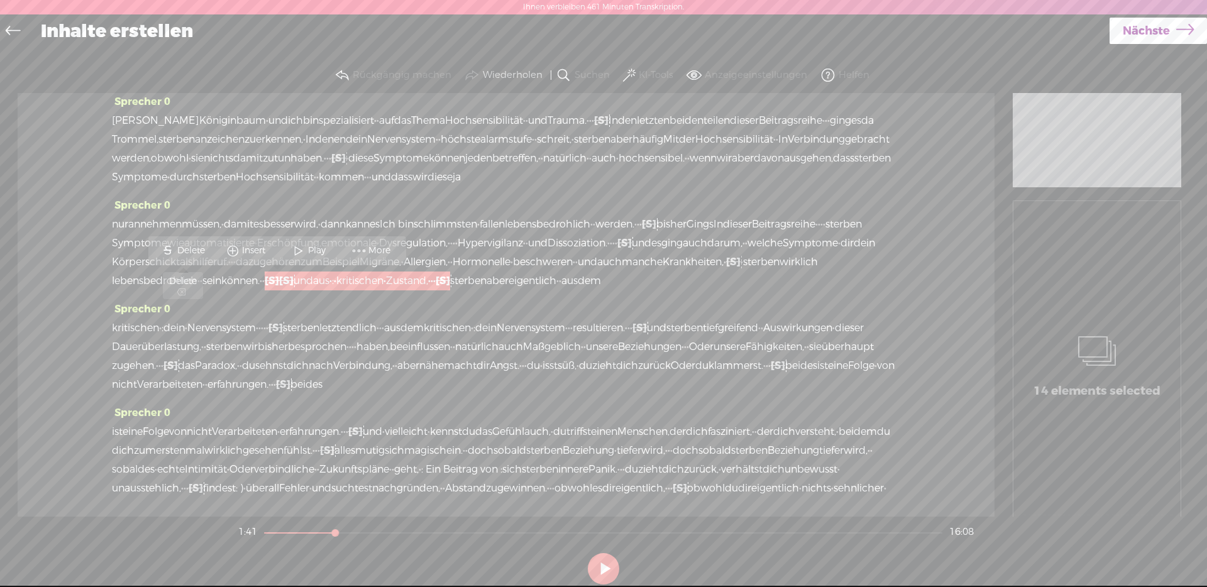
click at [190, 250] on span "Delete" at bounding box center [192, 251] width 31 height 13
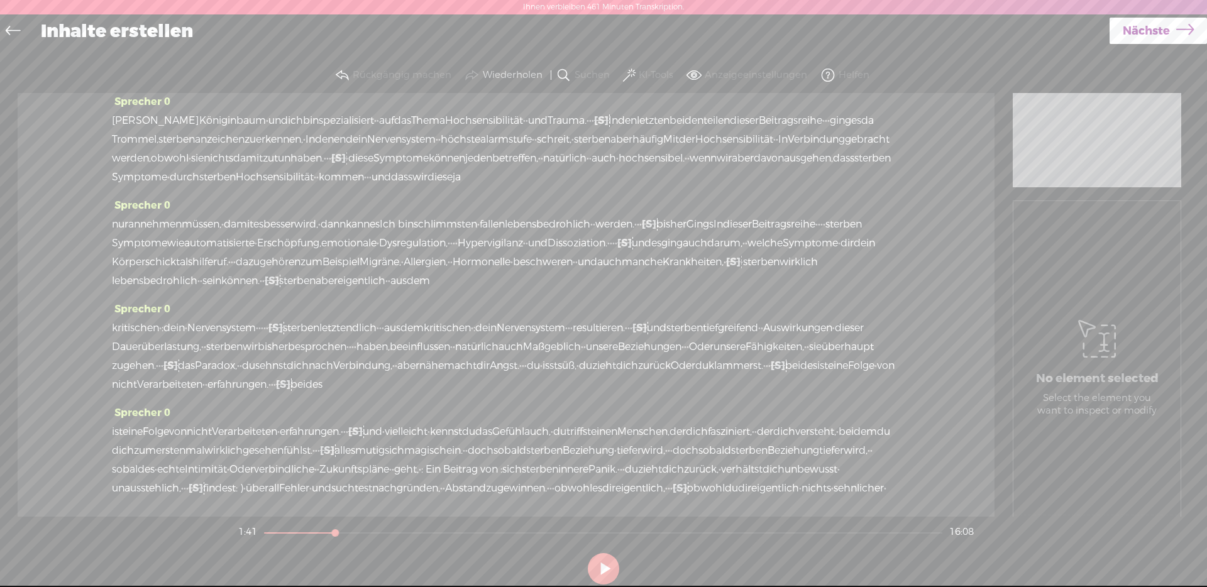
click at [188, 278] on font "lebensbedrohlich" at bounding box center [154, 280] width 85 height 13
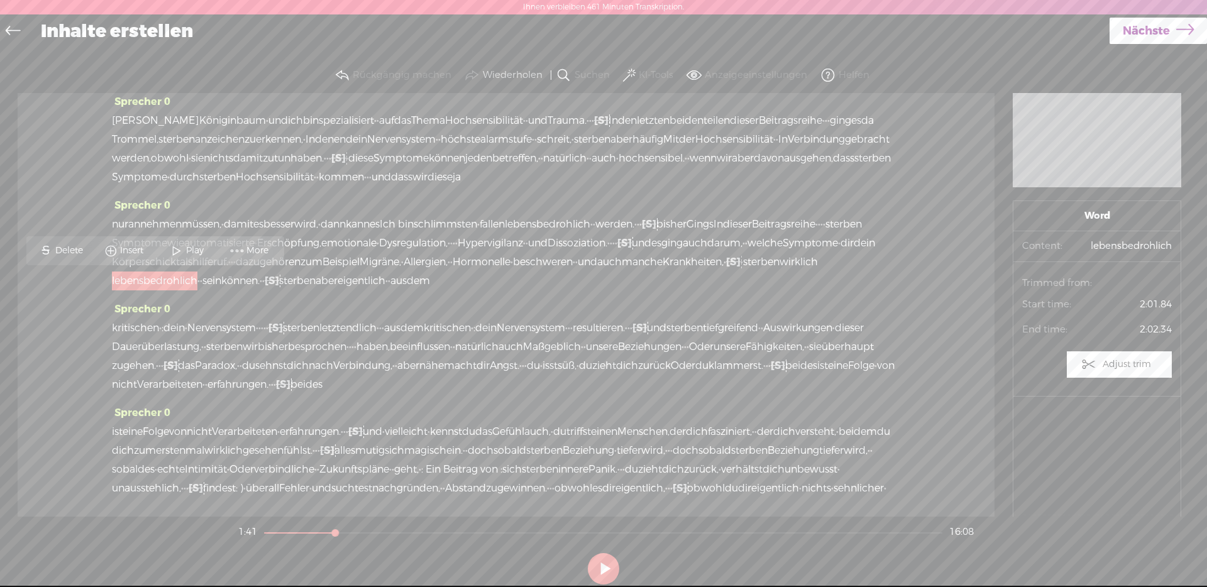
click at [197, 243] on span "Play" at bounding box center [186, 251] width 63 height 23
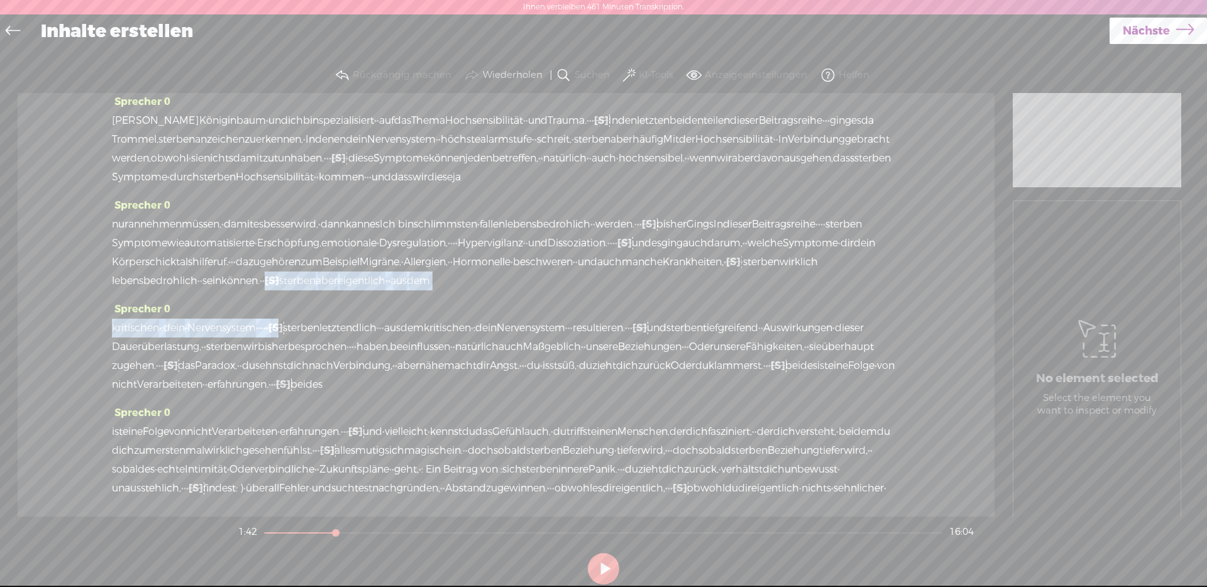
drag, startPoint x: 278, startPoint y: 331, endPoint x: 267, endPoint y: 285, distance: 46.5
click at [267, 285] on div "Sprecher 0 [S] · · · · Hochsensibilität · · und [GEOGRAPHIC_DATA], · War du unb…" at bounding box center [506, 305] width 977 height 424
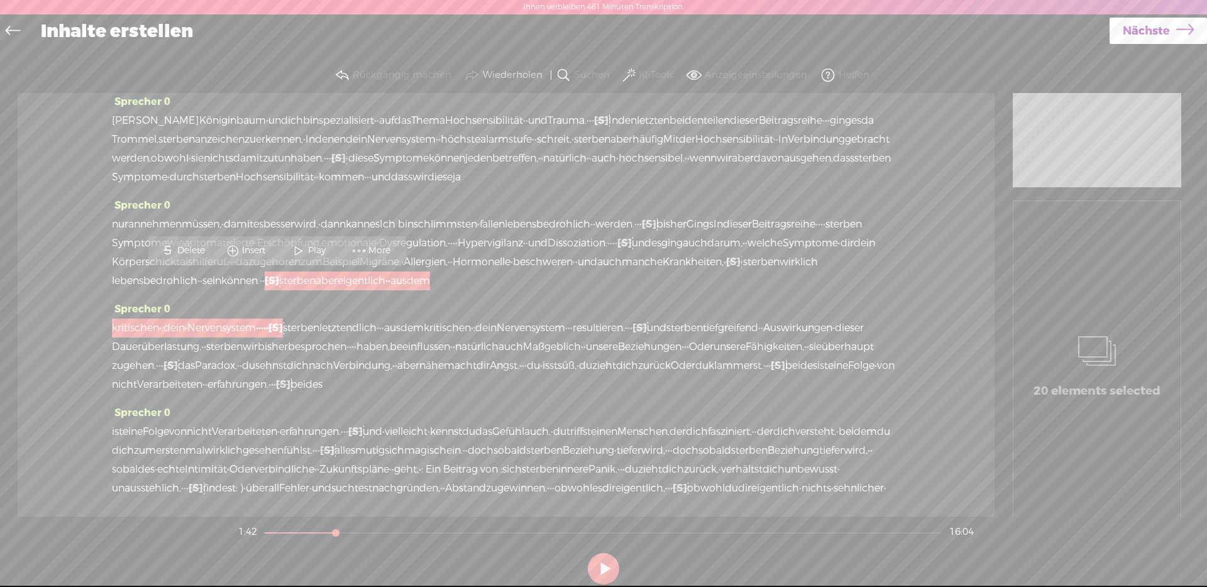
click at [190, 240] on span "S Delete" at bounding box center [183, 251] width 63 height 23
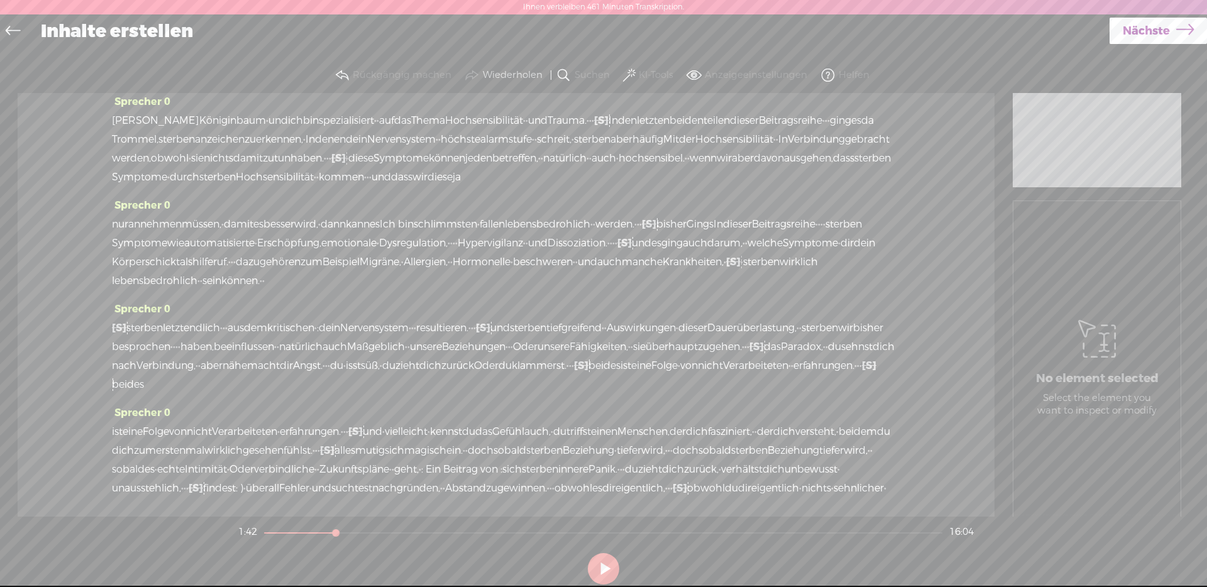
click at [227, 282] on font "können." at bounding box center [240, 280] width 38 height 13
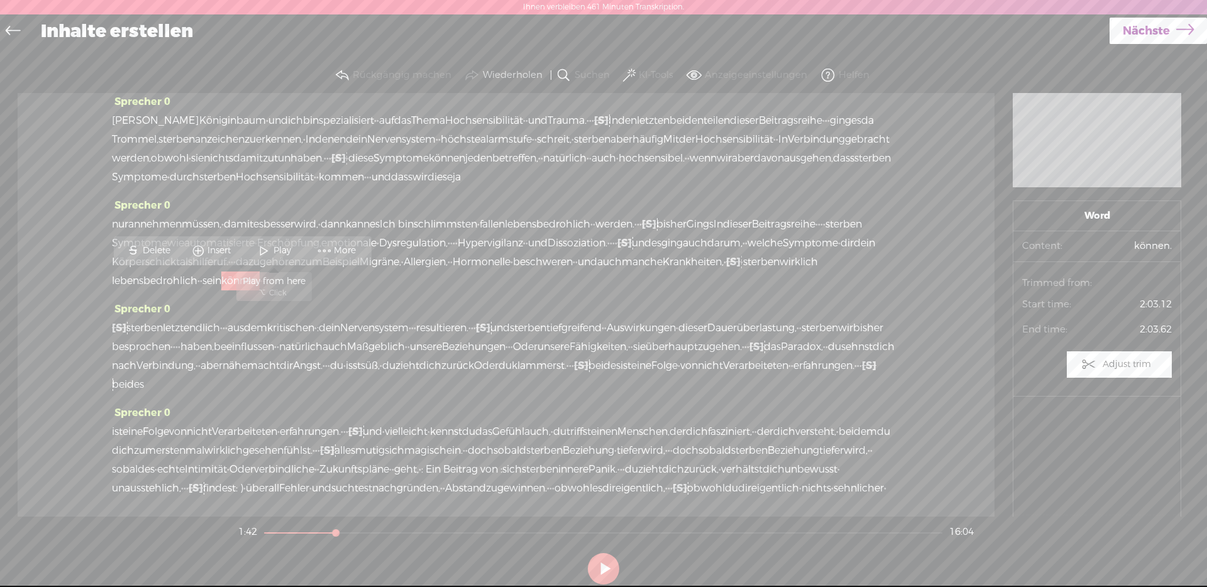
click at [276, 247] on span "Play" at bounding box center [283, 251] width 21 height 13
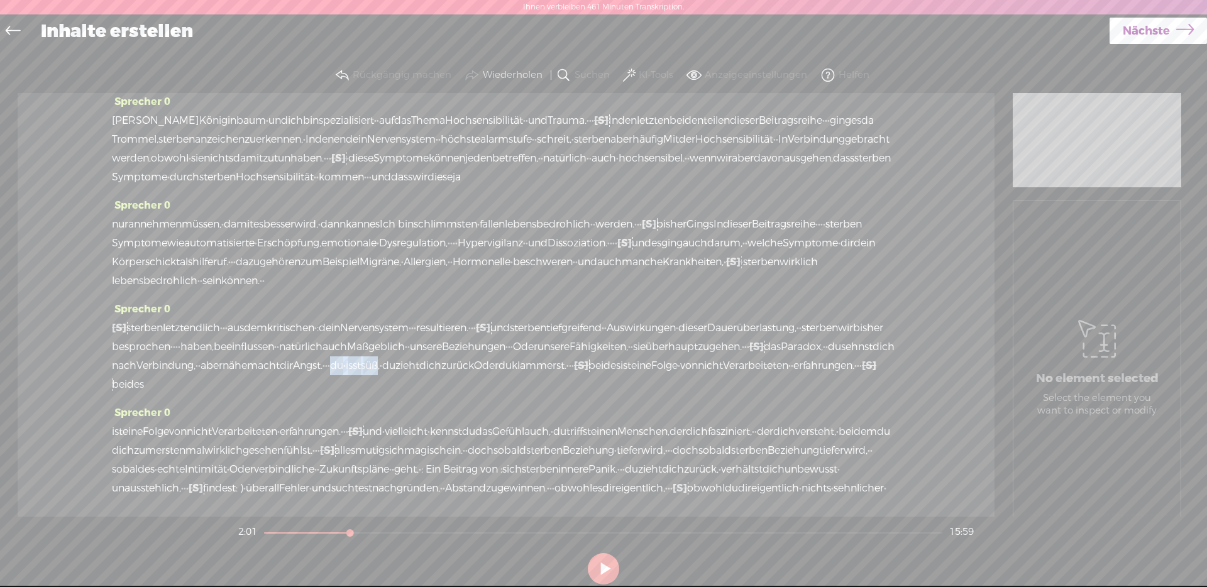
drag, startPoint x: 433, startPoint y: 371, endPoint x: 385, endPoint y: 366, distance: 48.0
click at [386, 366] on div "[S] · · · und aus · diesem · kritischen · zustand, · · · · die aber eigentlich …" at bounding box center [506, 356] width 788 height 75
click at [310, 333] on span "Delete" at bounding box center [300, 335] width 31 height 13
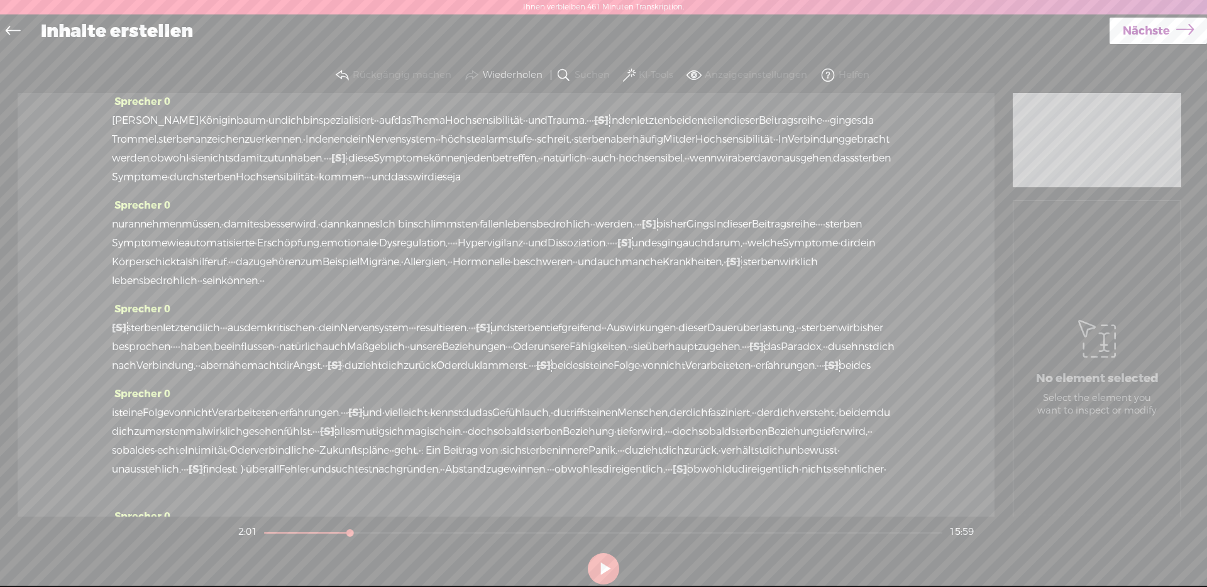
click at [349, 375] on div "[S] · · · und aus · diesem · kritischen · zustand, · · · · die aber eigentlich …" at bounding box center [506, 347] width 788 height 57
drag, startPoint x: 350, startPoint y: 371, endPoint x: 356, endPoint y: 361, distance: 11.9
click at [322, 371] on font "Angst." at bounding box center [308, 365] width 30 height 13
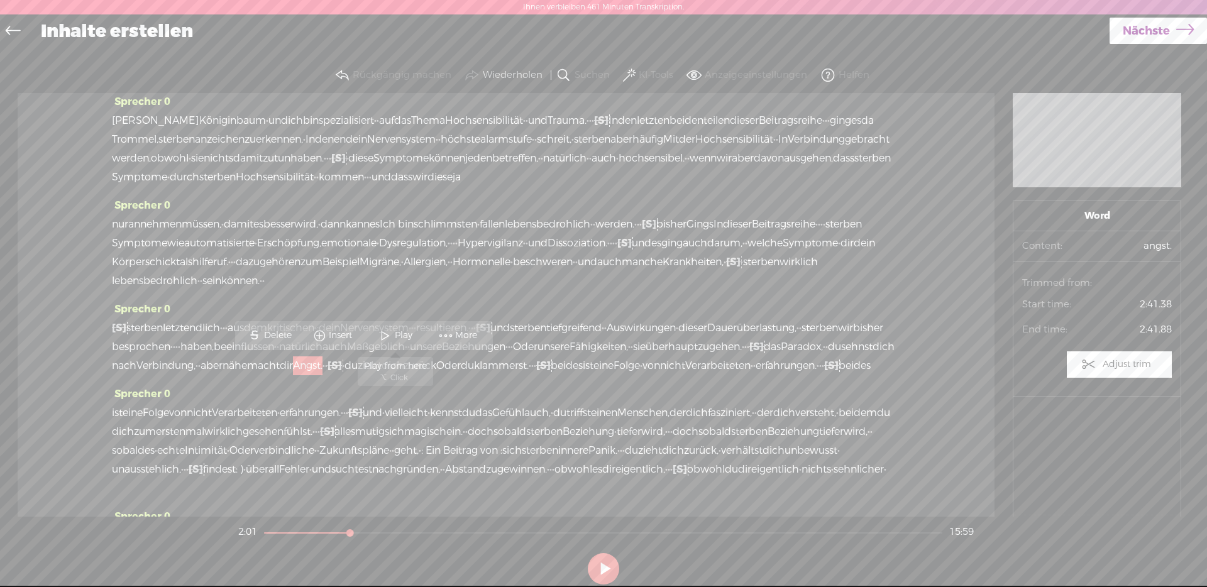
click at [386, 336] on span at bounding box center [385, 335] width 19 height 23
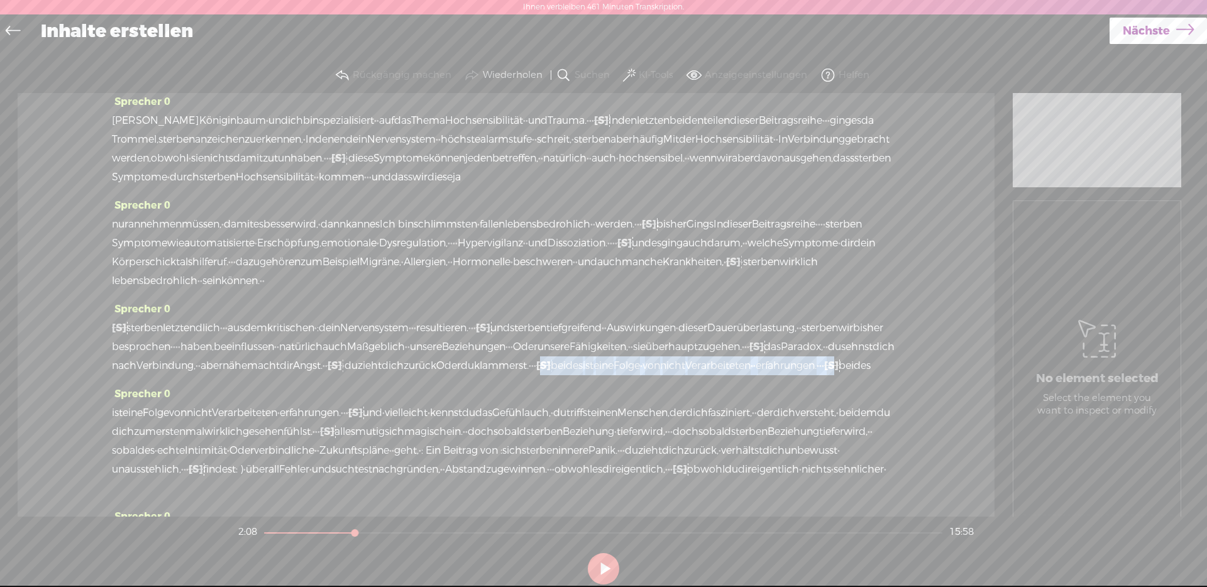
drag, startPoint x: 191, startPoint y: 388, endPoint x: 602, endPoint y: 366, distance: 411.7
click at [602, 366] on div "[S] · · · und aus · diesem · kritischen · zustand, · · · · die aber eigentlich …" at bounding box center [506, 347] width 788 height 57
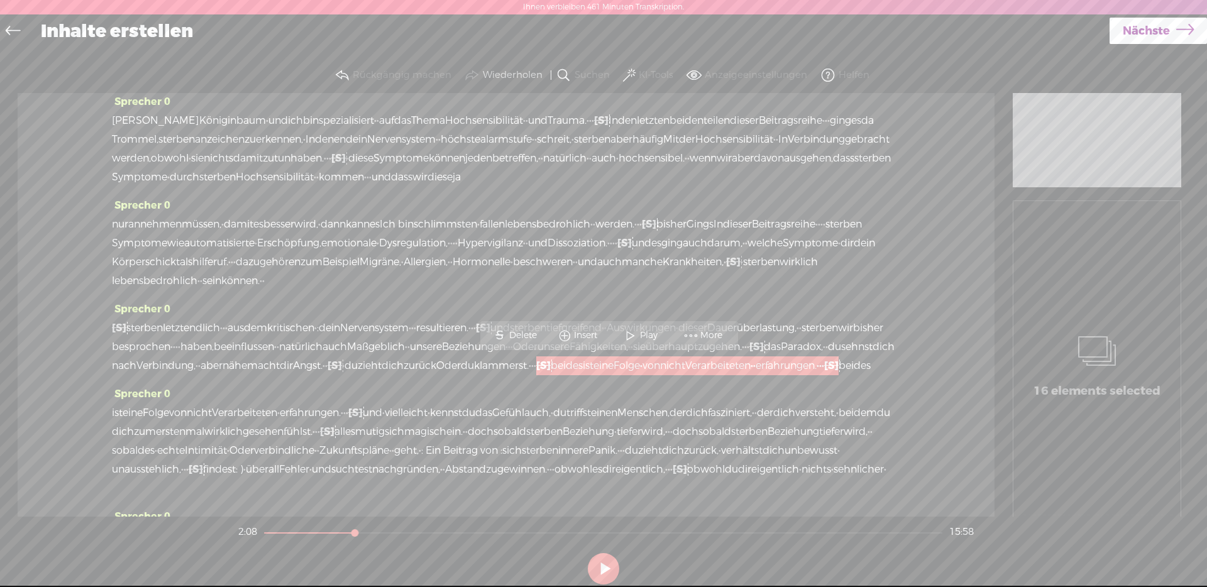
click at [521, 336] on span "Delete" at bounding box center [524, 335] width 31 height 13
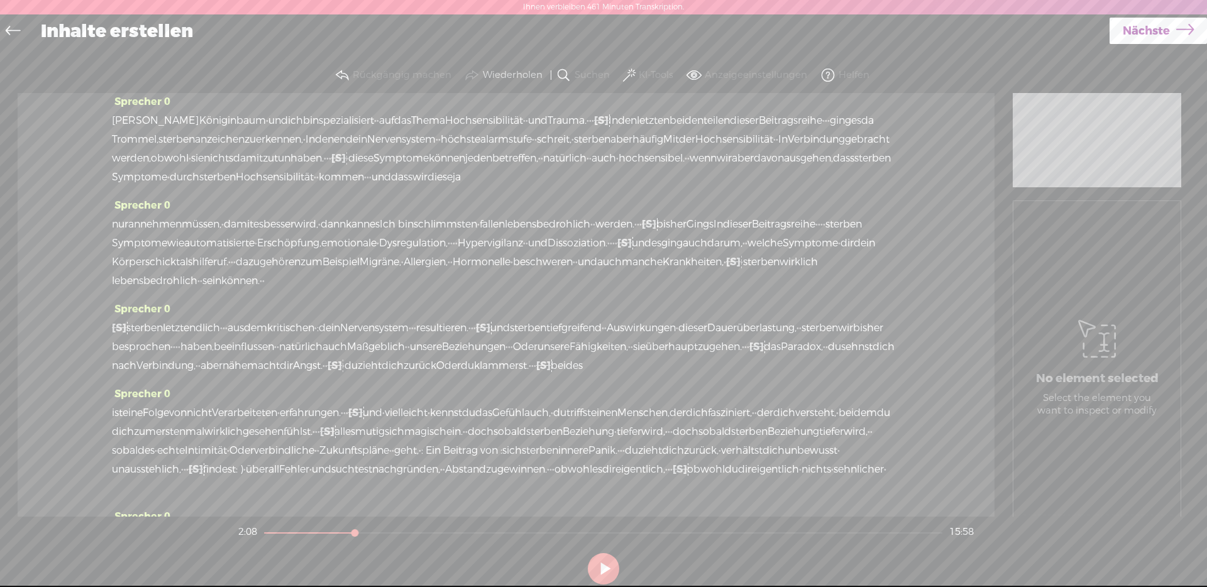
click at [474, 360] on font "du" at bounding box center [467, 365] width 13 height 13
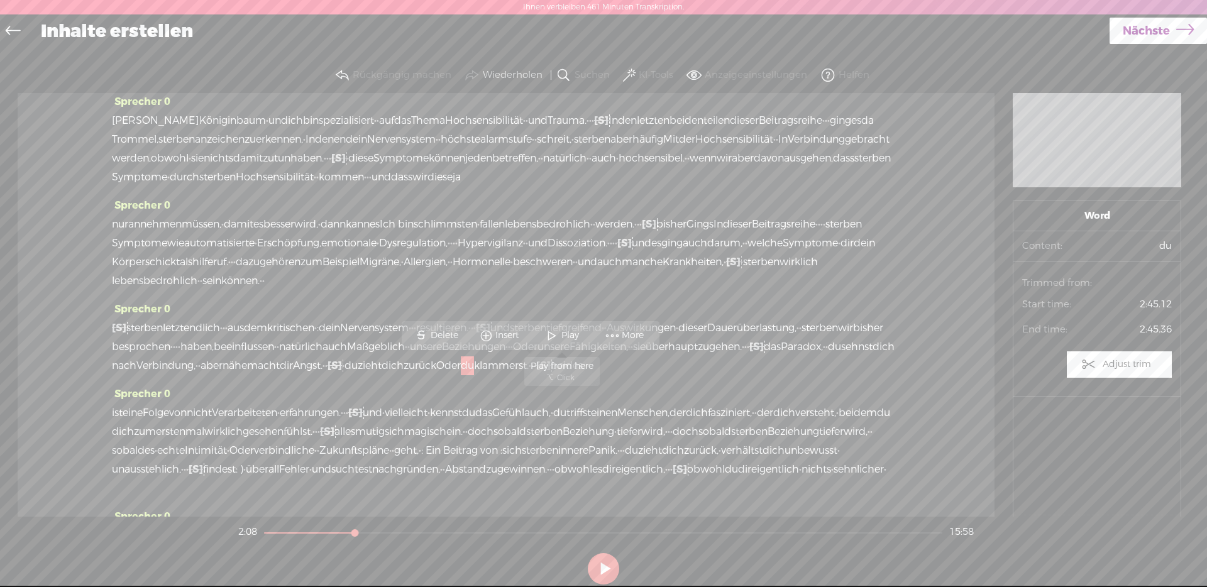
click at [550, 329] on span at bounding box center [552, 335] width 19 height 23
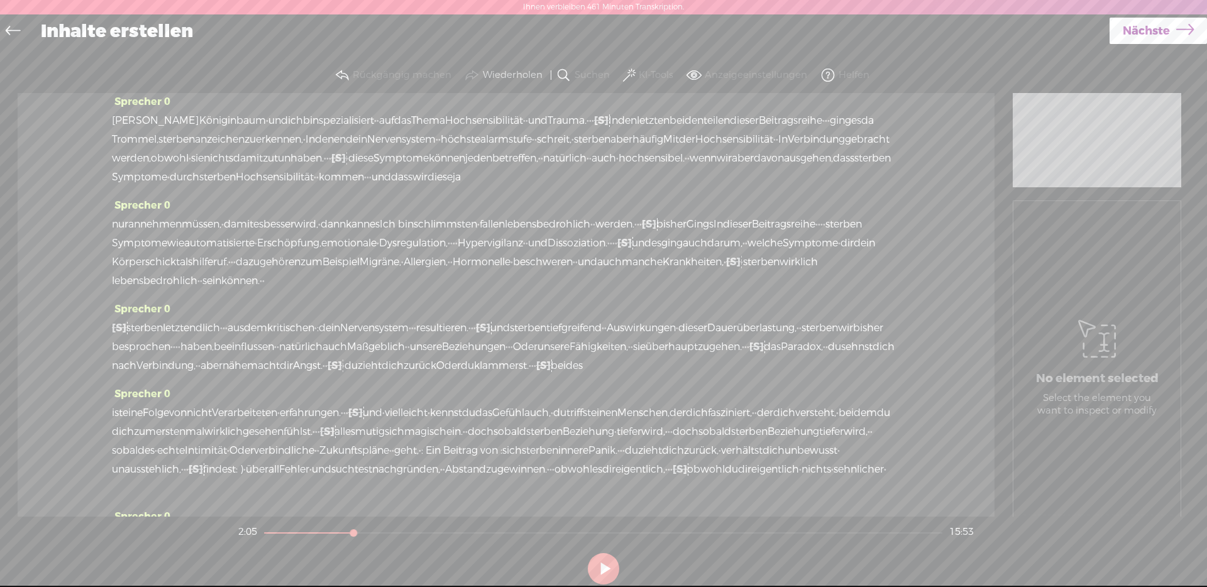
click at [213, 419] on div "ist eine Folge von nicht Verarbeiteten · erfahrungen. · · · [S] · · · · · und ·…" at bounding box center [506, 451] width 788 height 94
